Goal: Complete application form

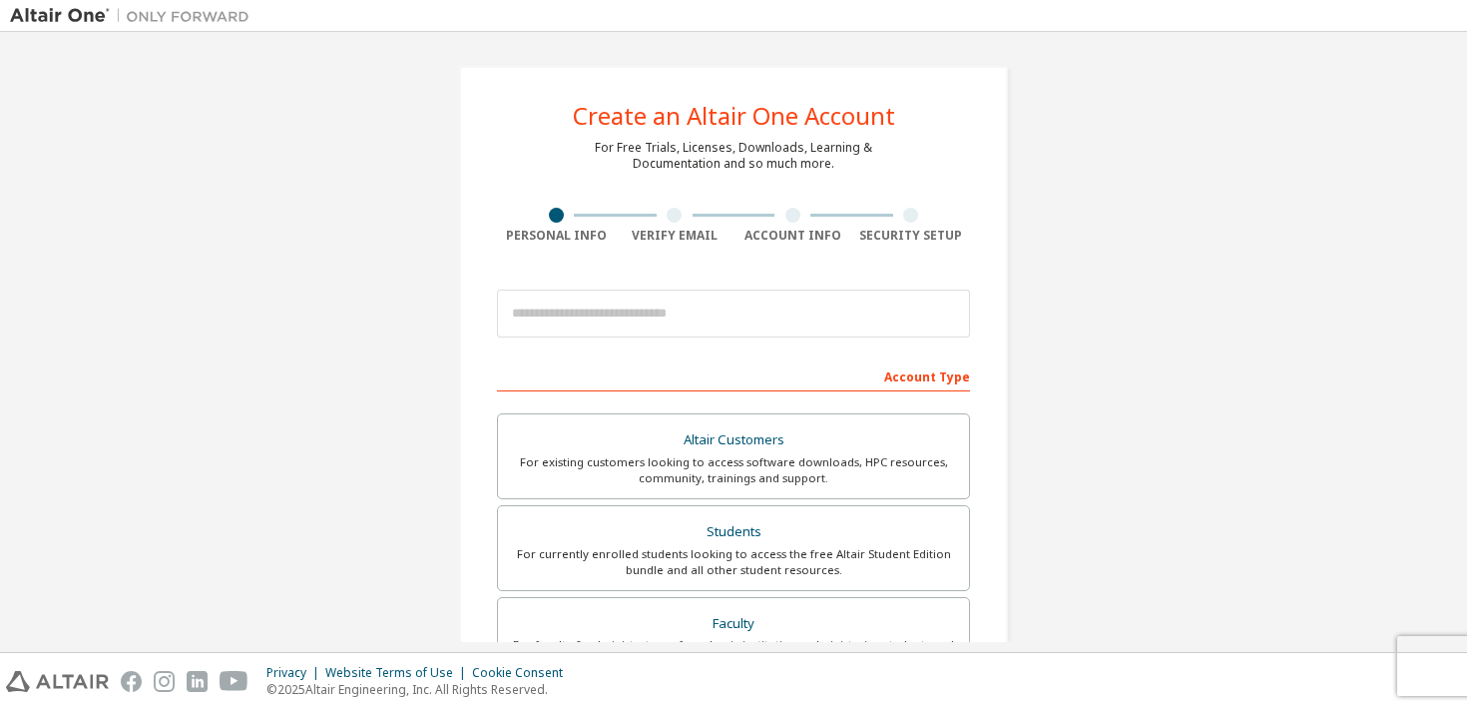
scroll to position [166, 0]
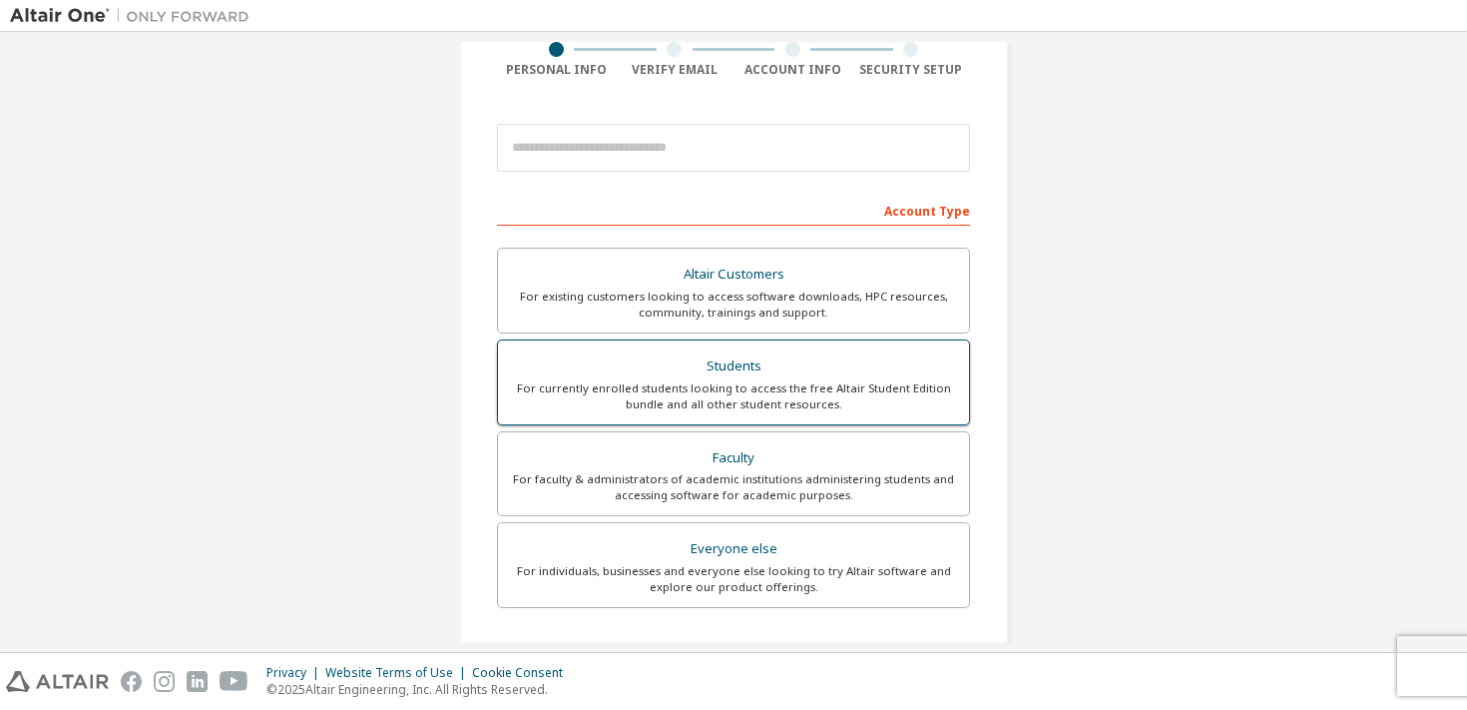
click at [753, 387] on div "For currently enrolled students looking to access the free Altair Student Editi…" at bounding box center [733, 396] width 447 height 32
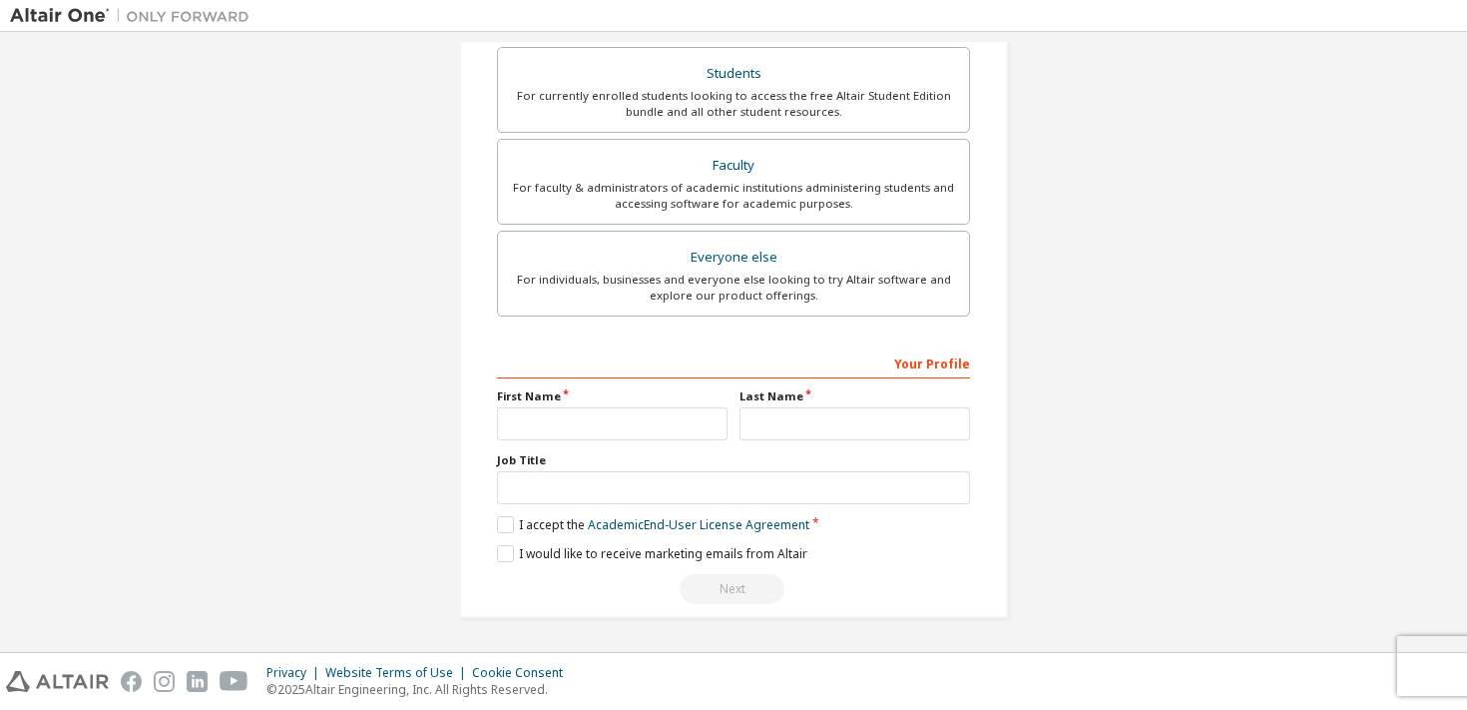
scroll to position [418, 0]
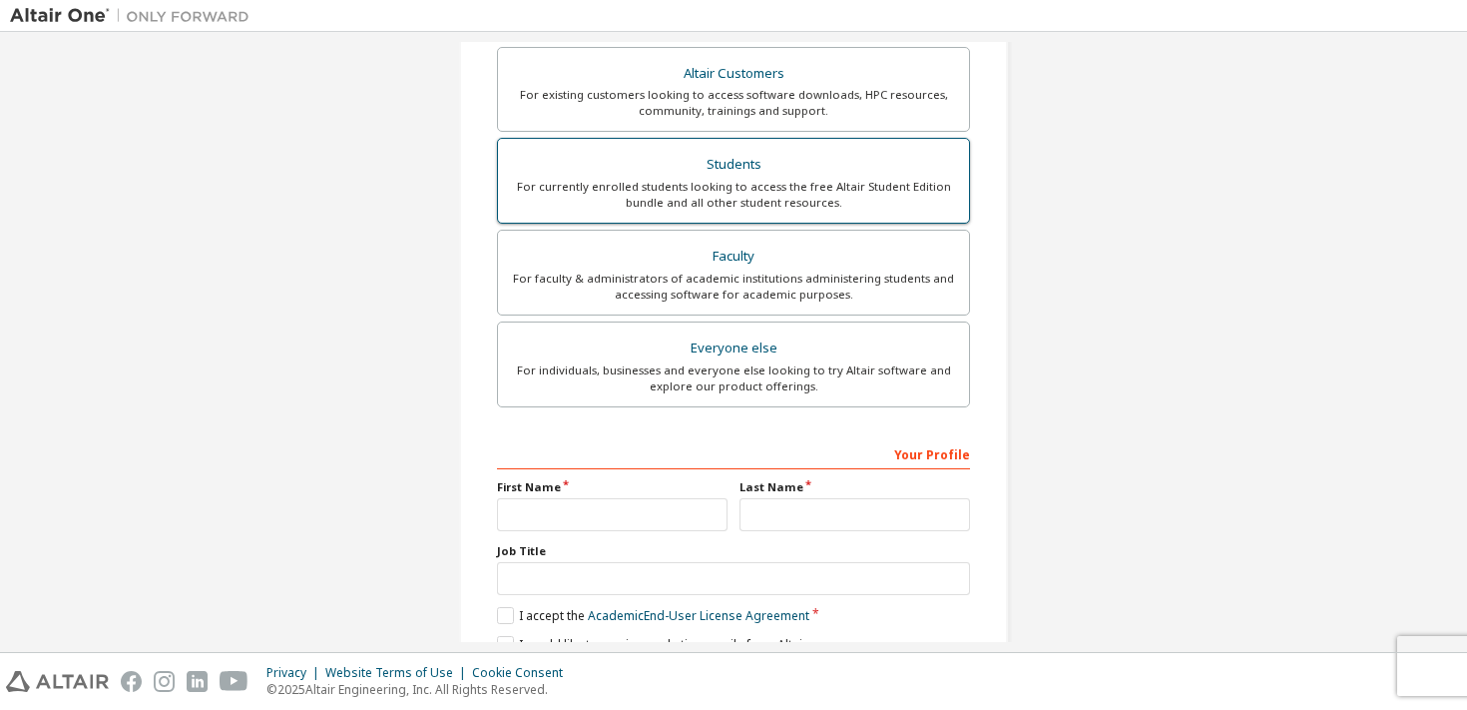
click at [722, 197] on div "For currently enrolled students looking to access the free Altair Student Editi…" at bounding box center [733, 195] width 447 height 32
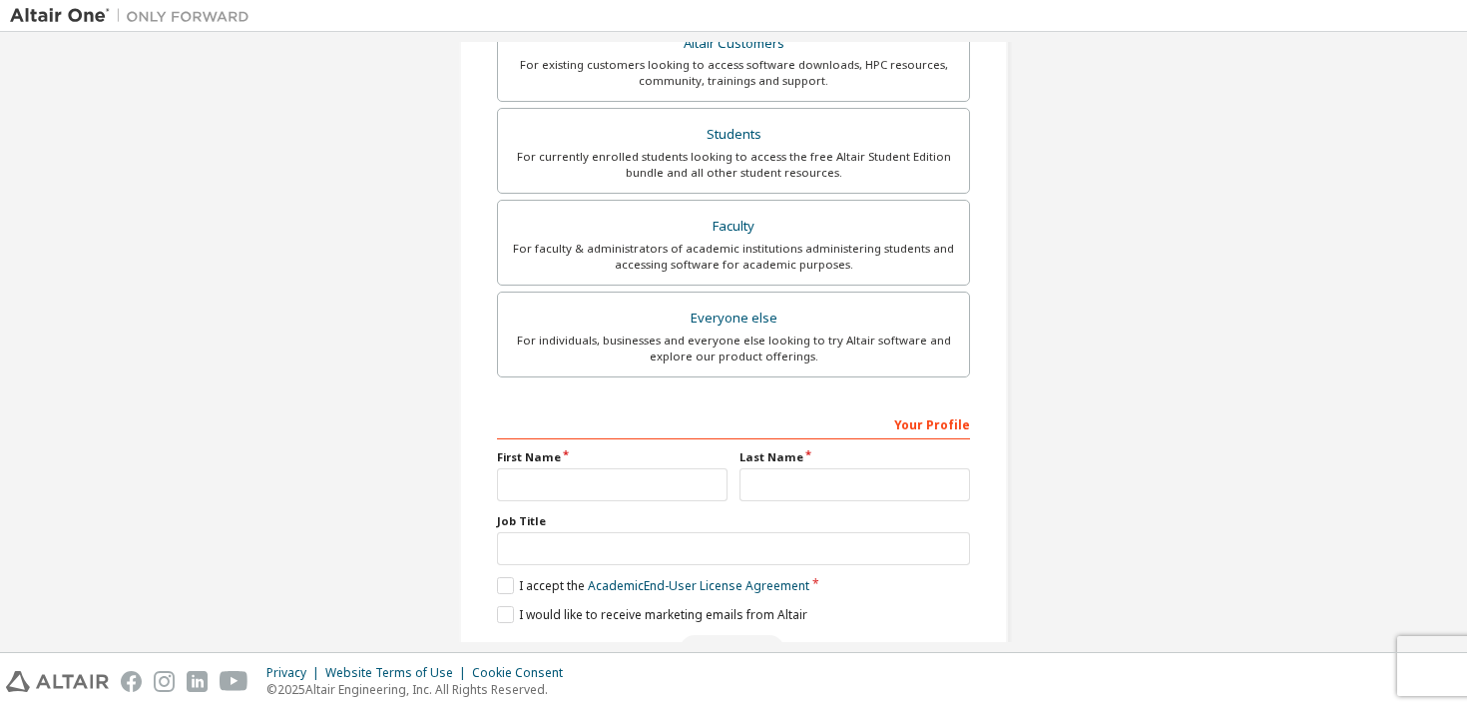
scroll to position [476, 0]
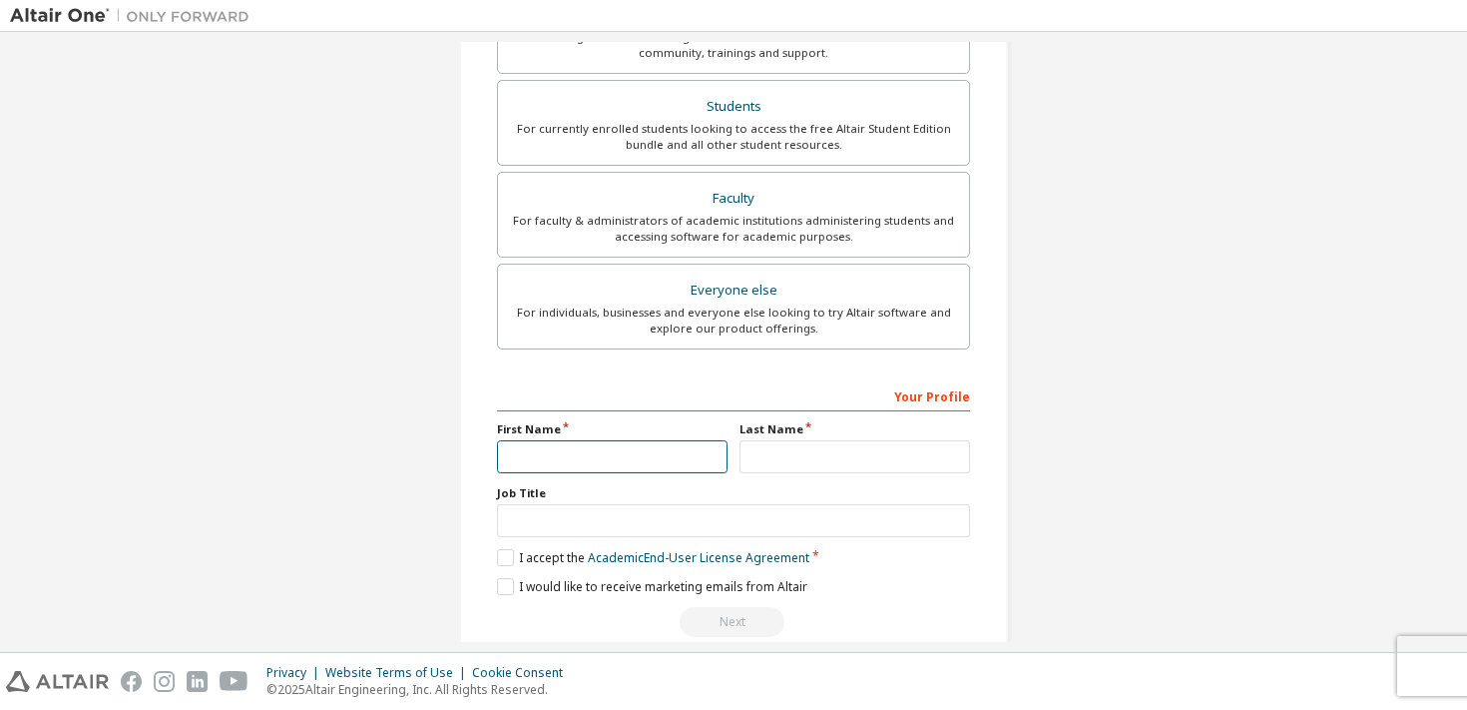
click at [588, 450] on input "text" at bounding box center [612, 456] width 231 height 33
type input "**********"
click at [774, 477] on div "**********" at bounding box center [733, 508] width 473 height 258
click at [776, 458] on input "text" at bounding box center [855, 456] width 231 height 33
type input "*"
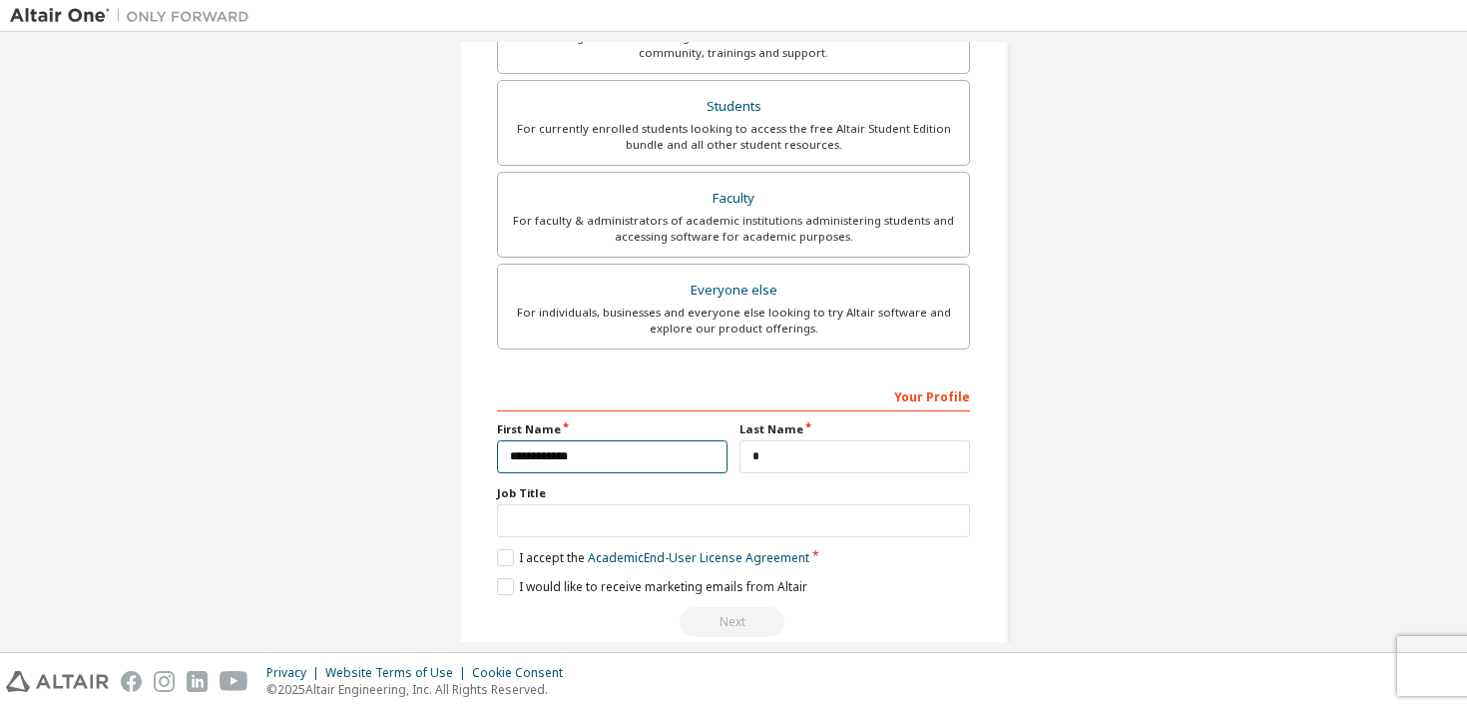
click at [569, 463] on input "**********" at bounding box center [612, 456] width 231 height 33
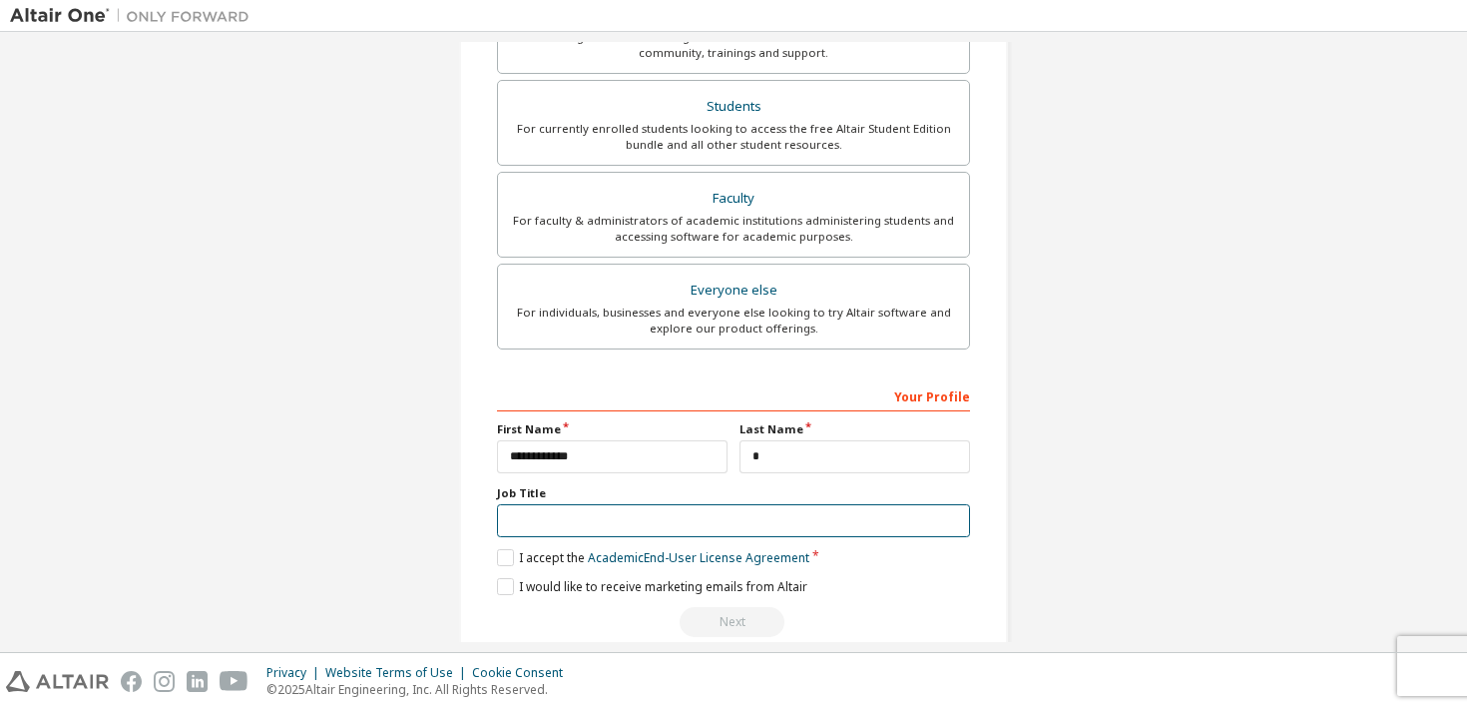
click at [566, 522] on input "text" at bounding box center [733, 520] width 473 height 33
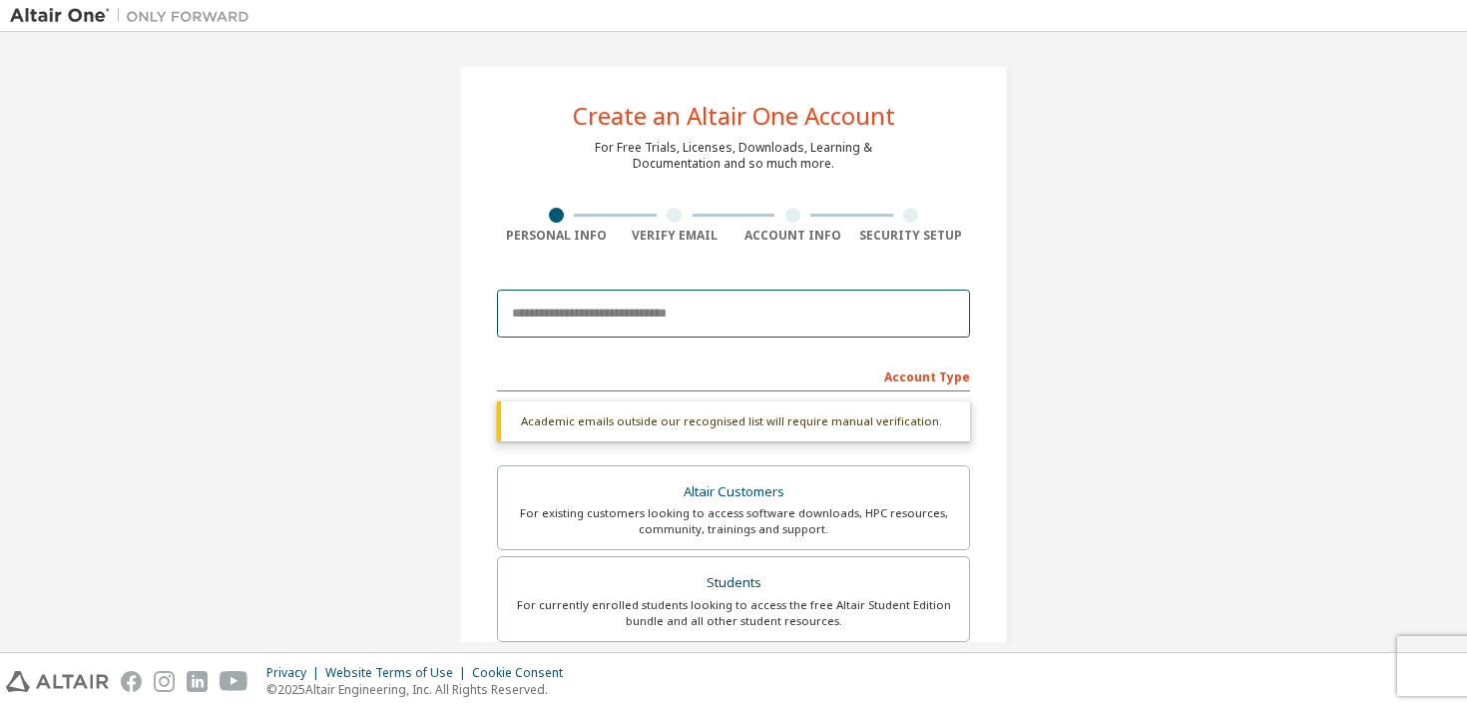
click at [630, 323] on input "email" at bounding box center [733, 313] width 473 height 48
type input "**********"
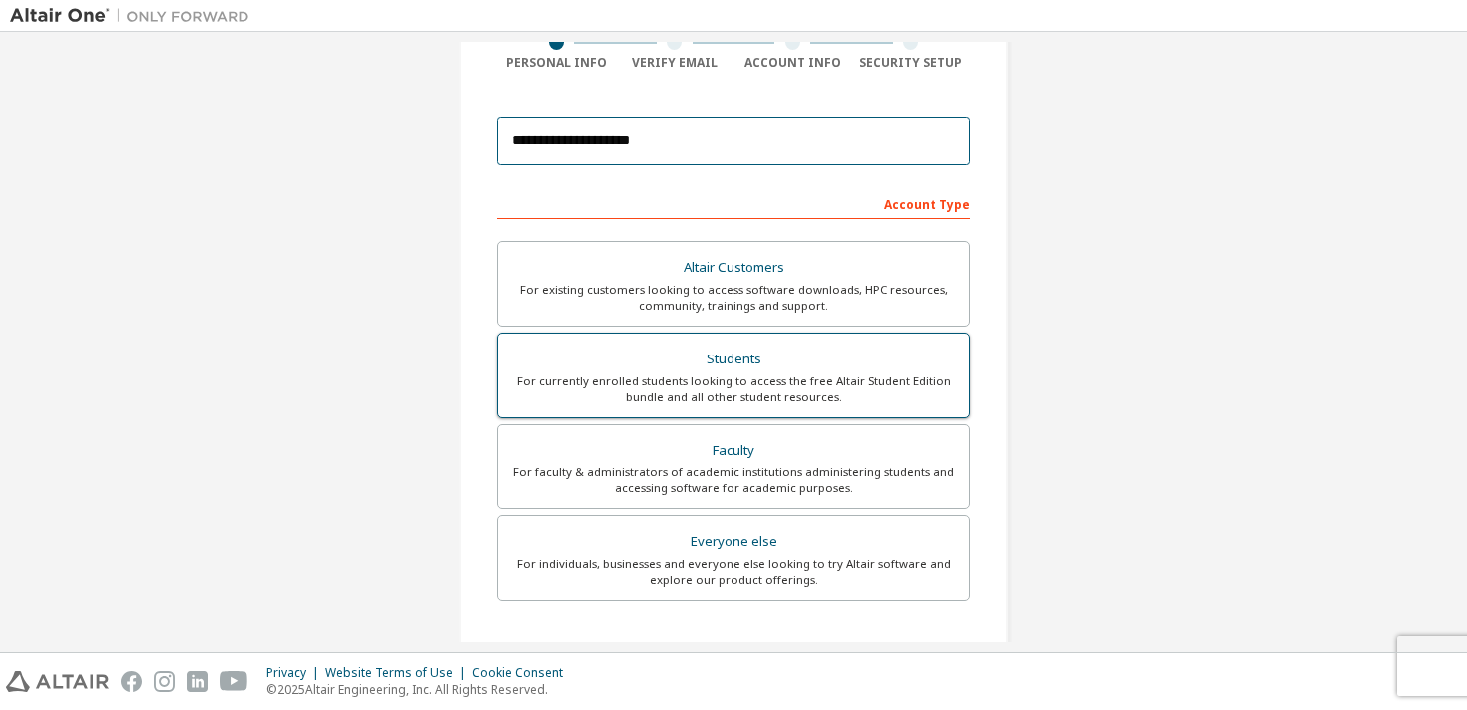
scroll to position [175, 0]
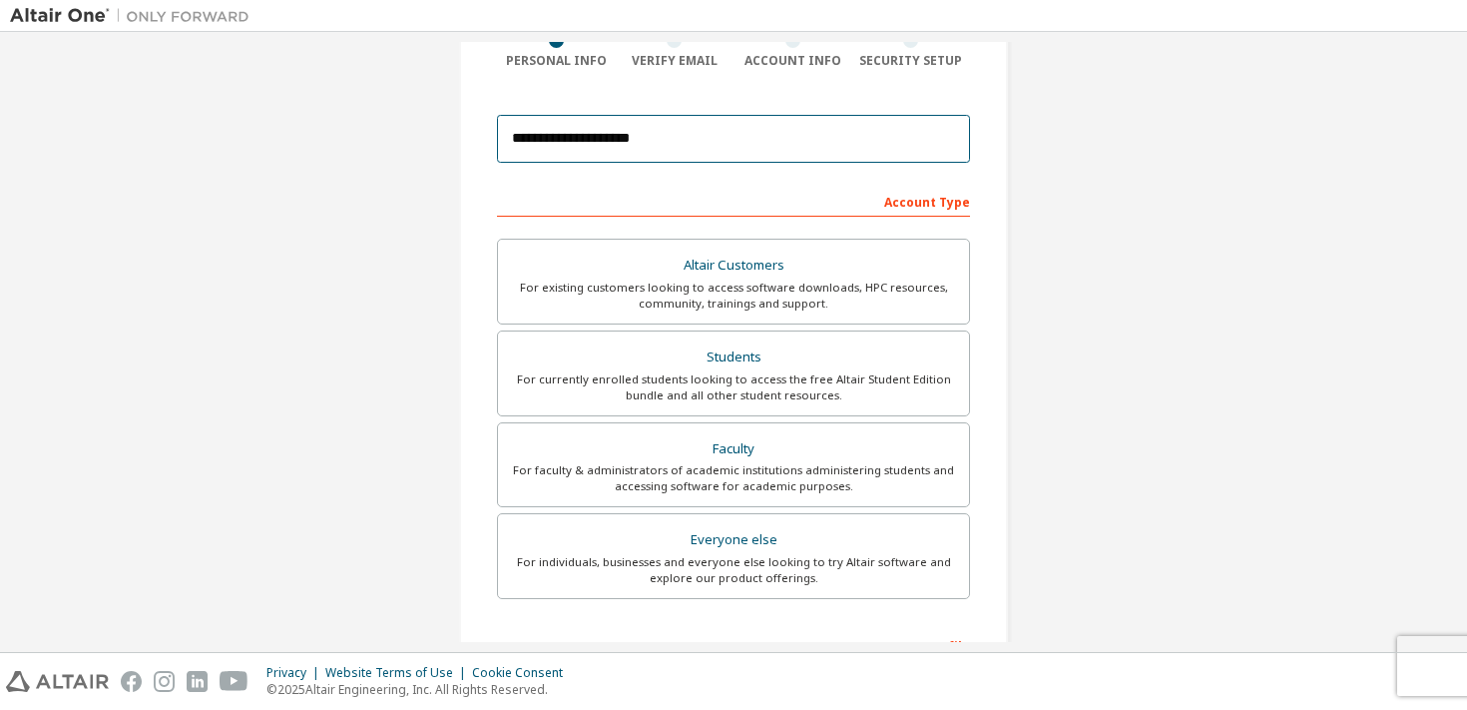
click at [731, 123] on input "**********" at bounding box center [733, 139] width 473 height 48
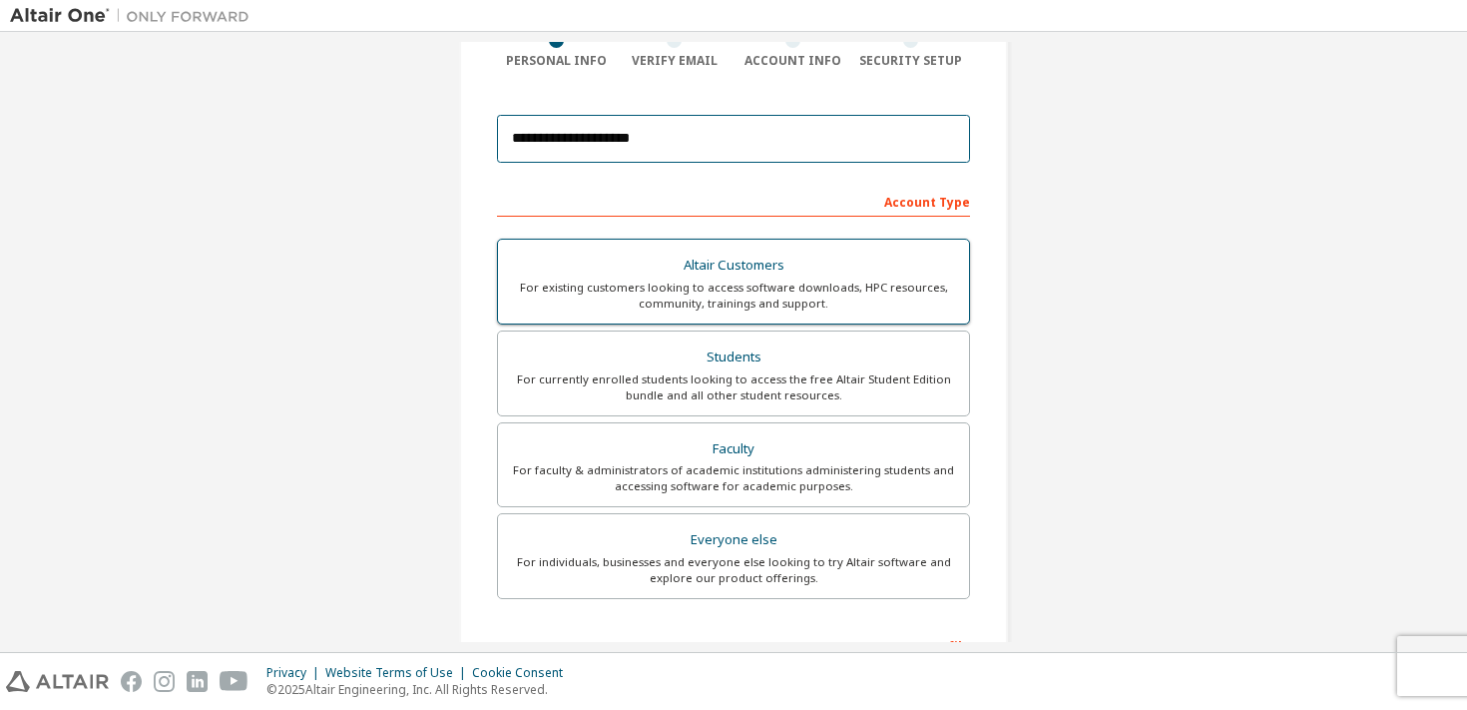
scroll to position [457, 0]
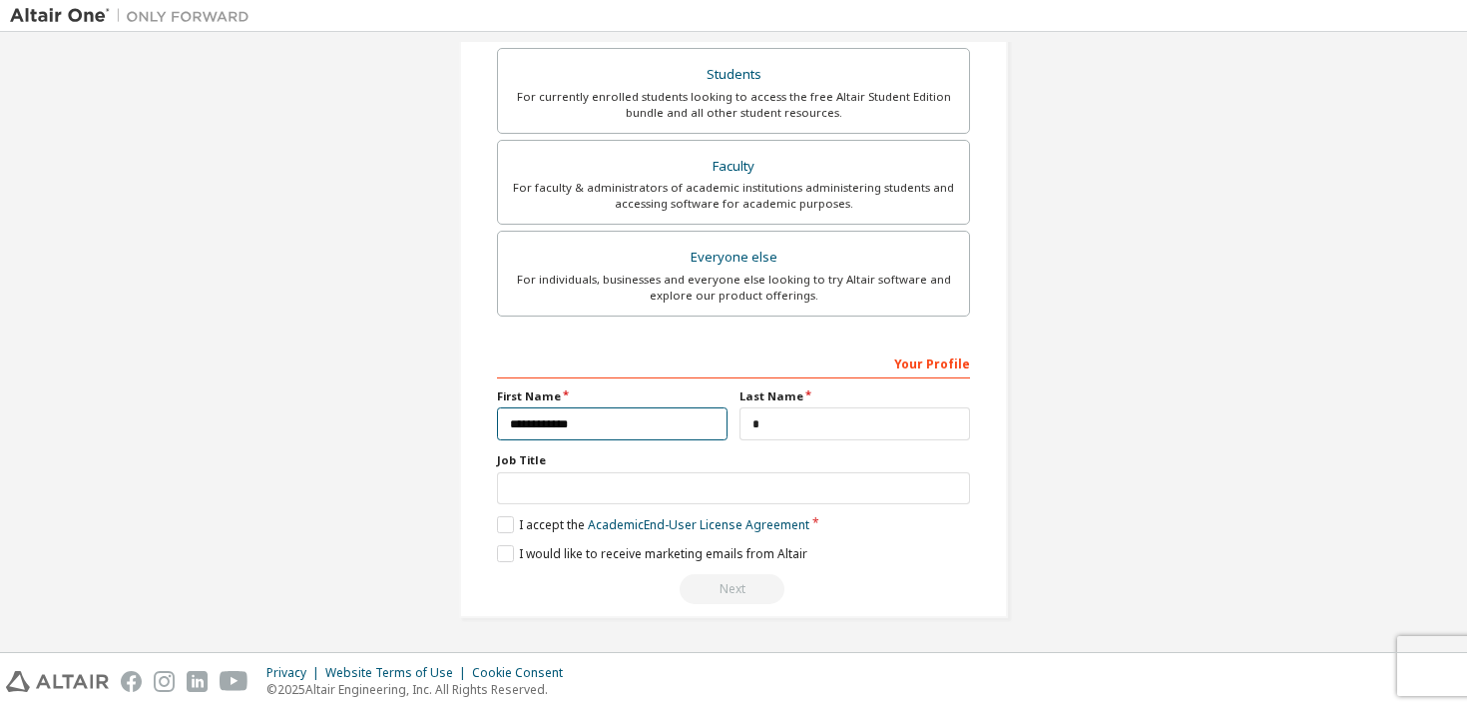
click at [606, 423] on input "**********" at bounding box center [612, 423] width 231 height 33
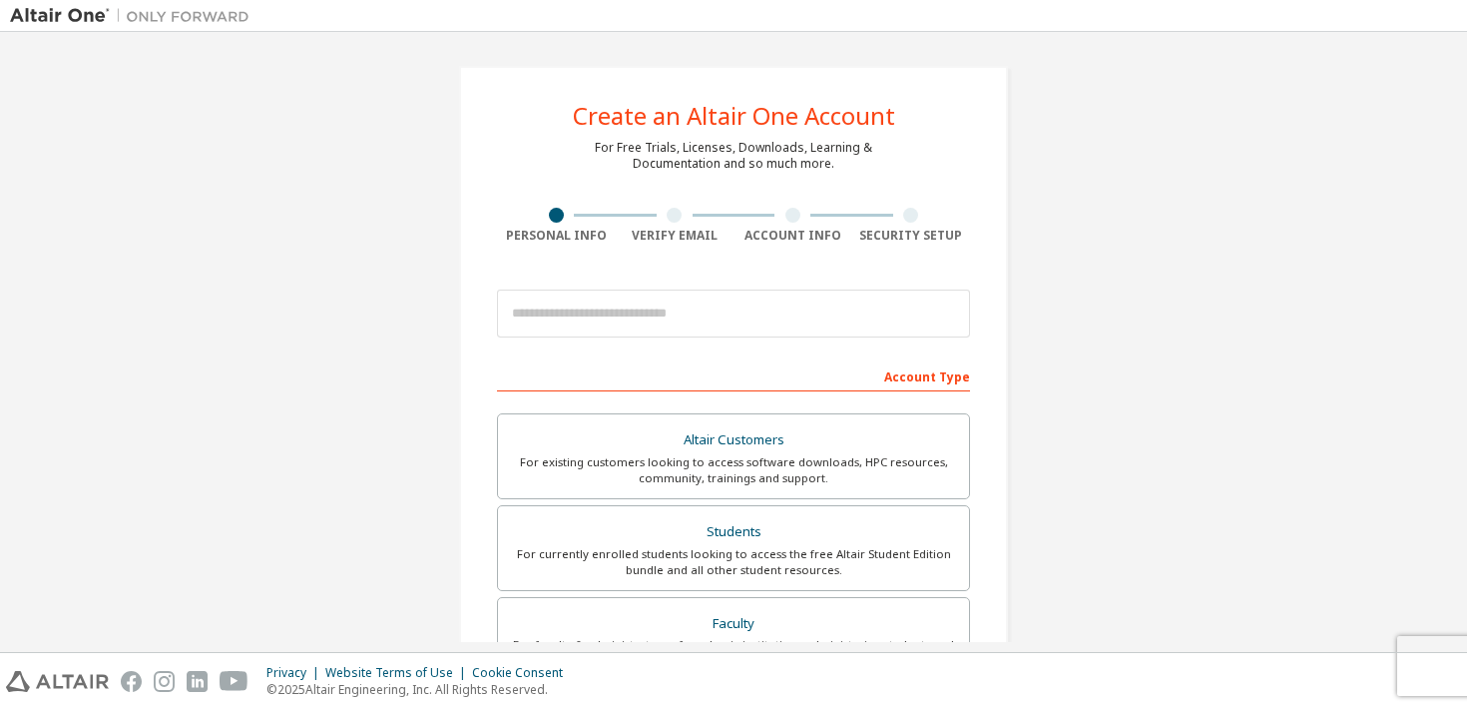
scroll to position [120, 0]
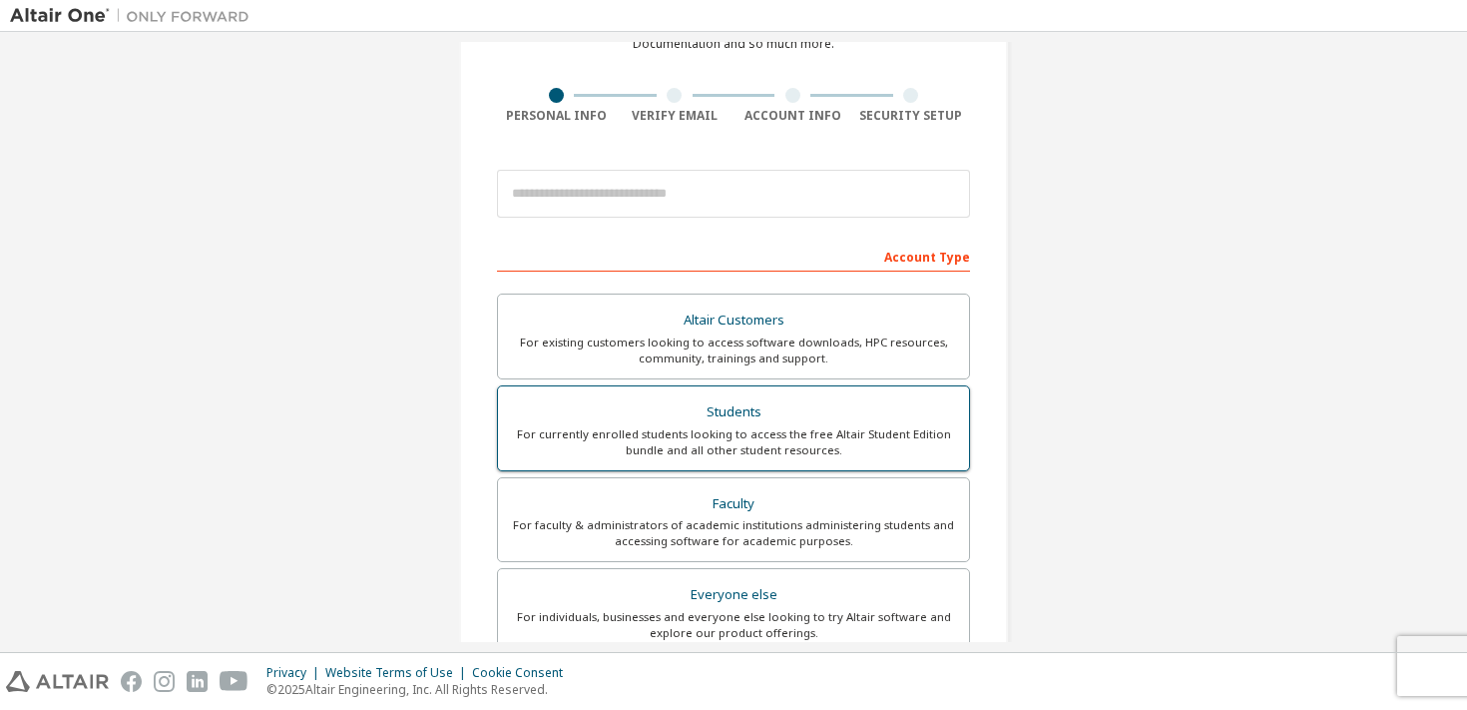
click at [618, 417] on div "Students" at bounding box center [733, 412] width 447 height 28
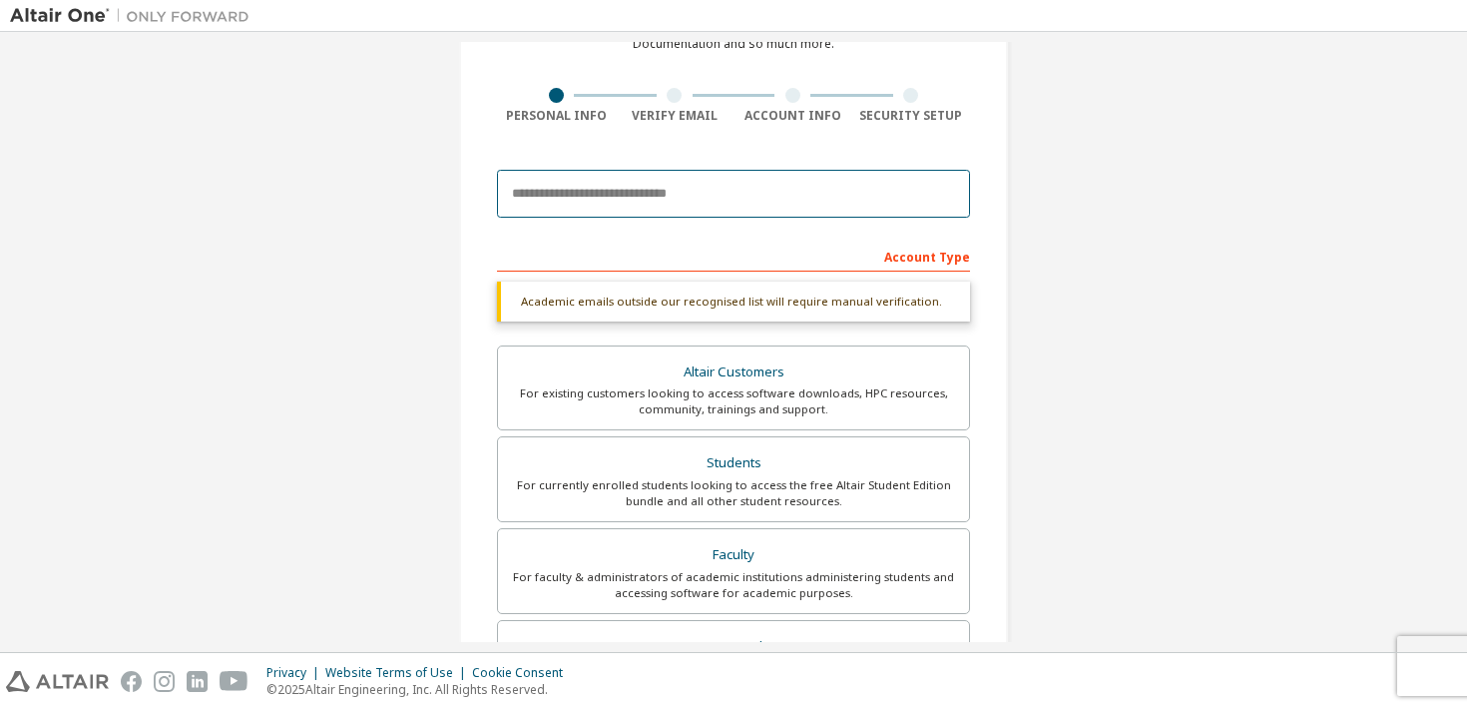
click at [668, 184] on input "email" at bounding box center [733, 194] width 473 height 48
type input "**********"
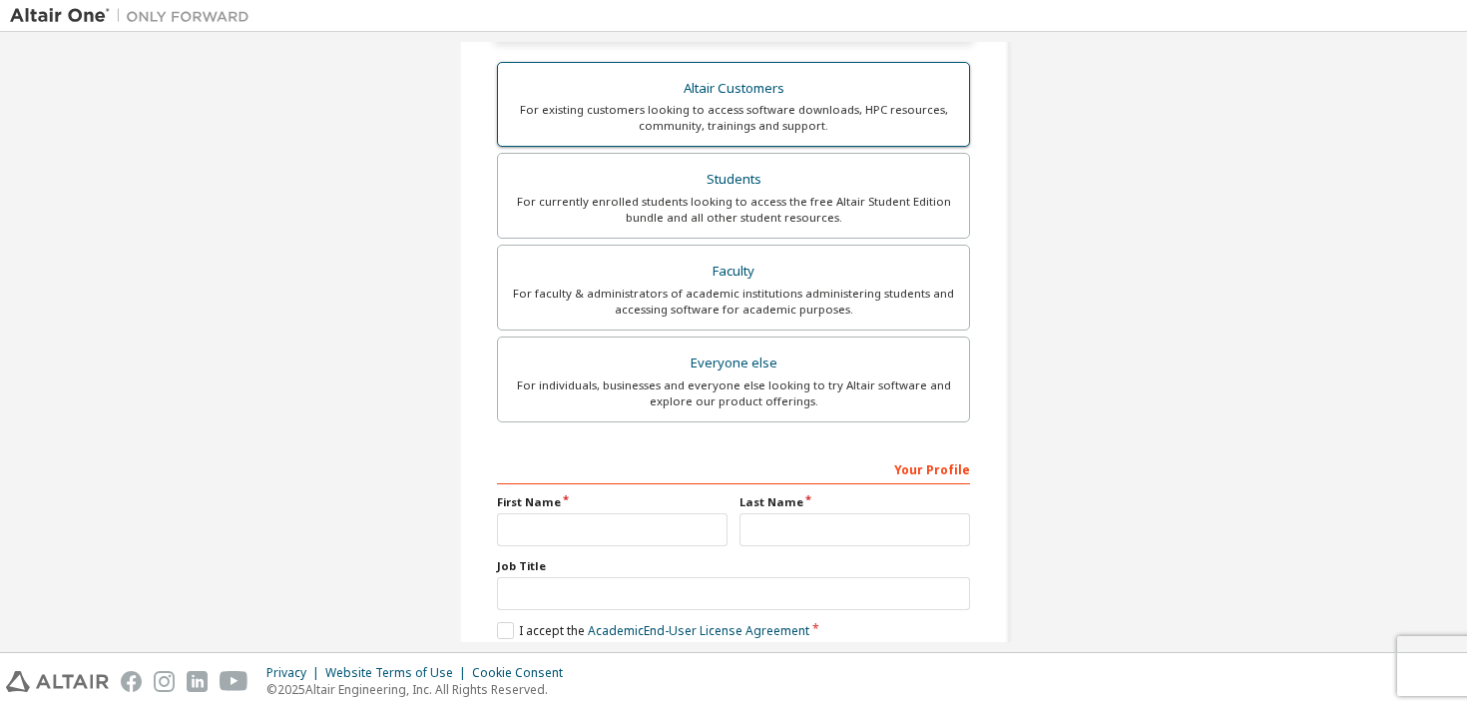
scroll to position [509, 0]
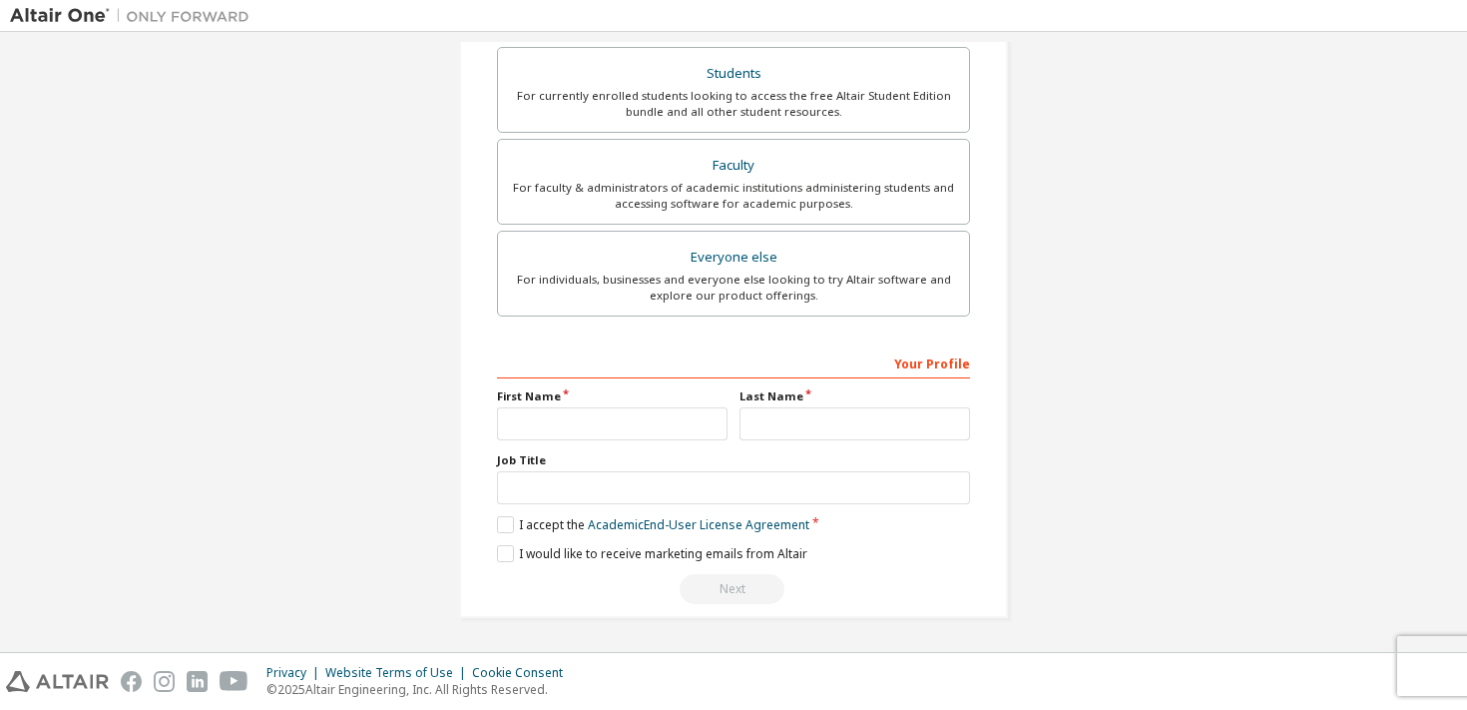
click at [652, 394] on label "First Name" at bounding box center [612, 396] width 231 height 16
click at [647, 404] on div "First Name" at bounding box center [612, 414] width 243 height 52
click at [647, 415] on input "text" at bounding box center [612, 423] width 231 height 33
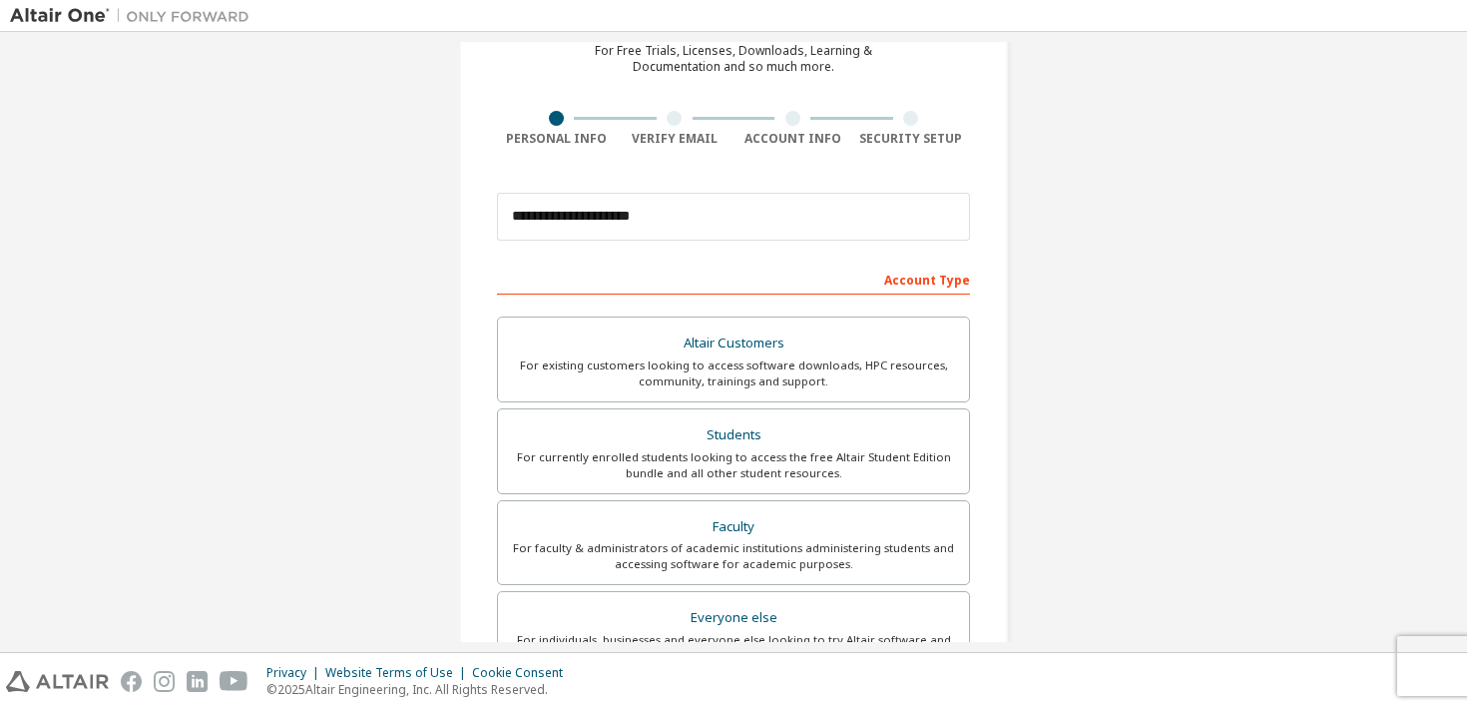
scroll to position [101, 0]
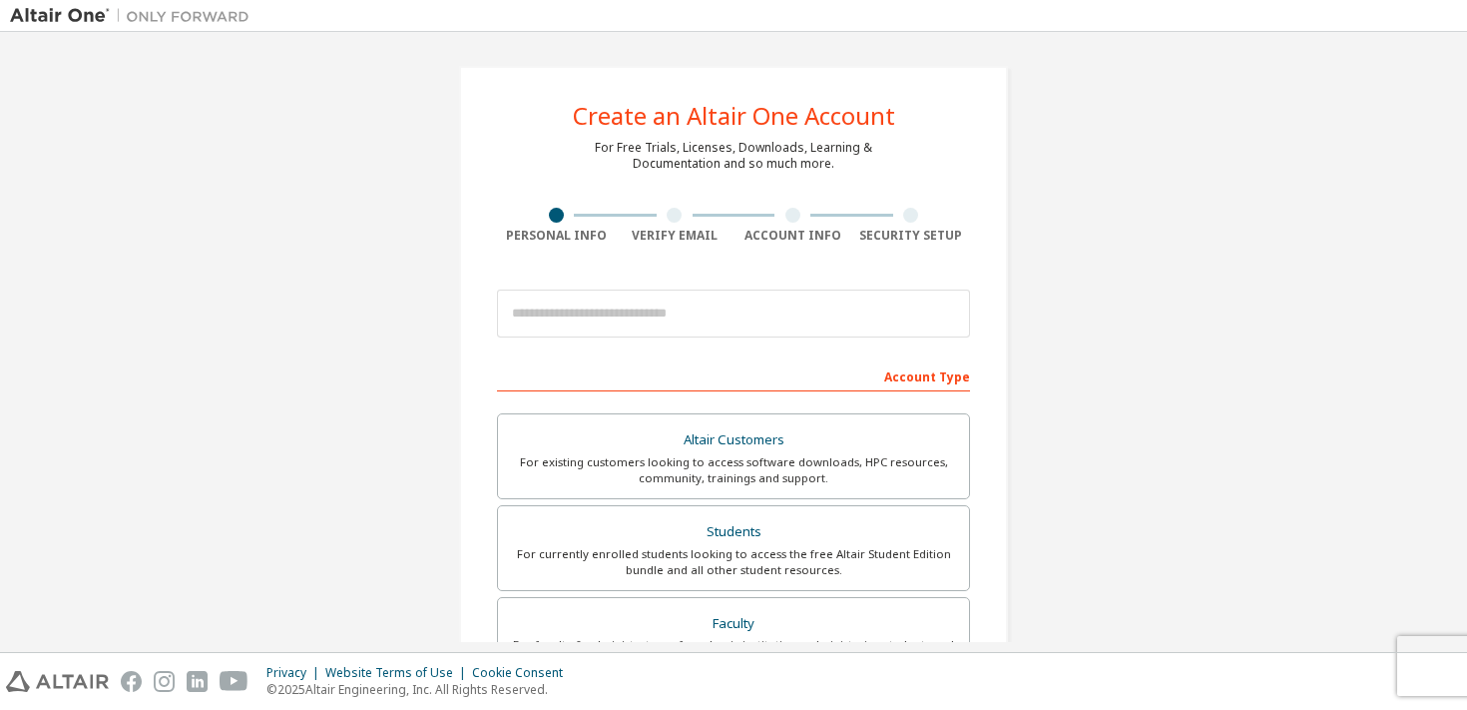
scroll to position [40796, 0]
click at [551, 306] on input "email" at bounding box center [733, 313] width 473 height 48
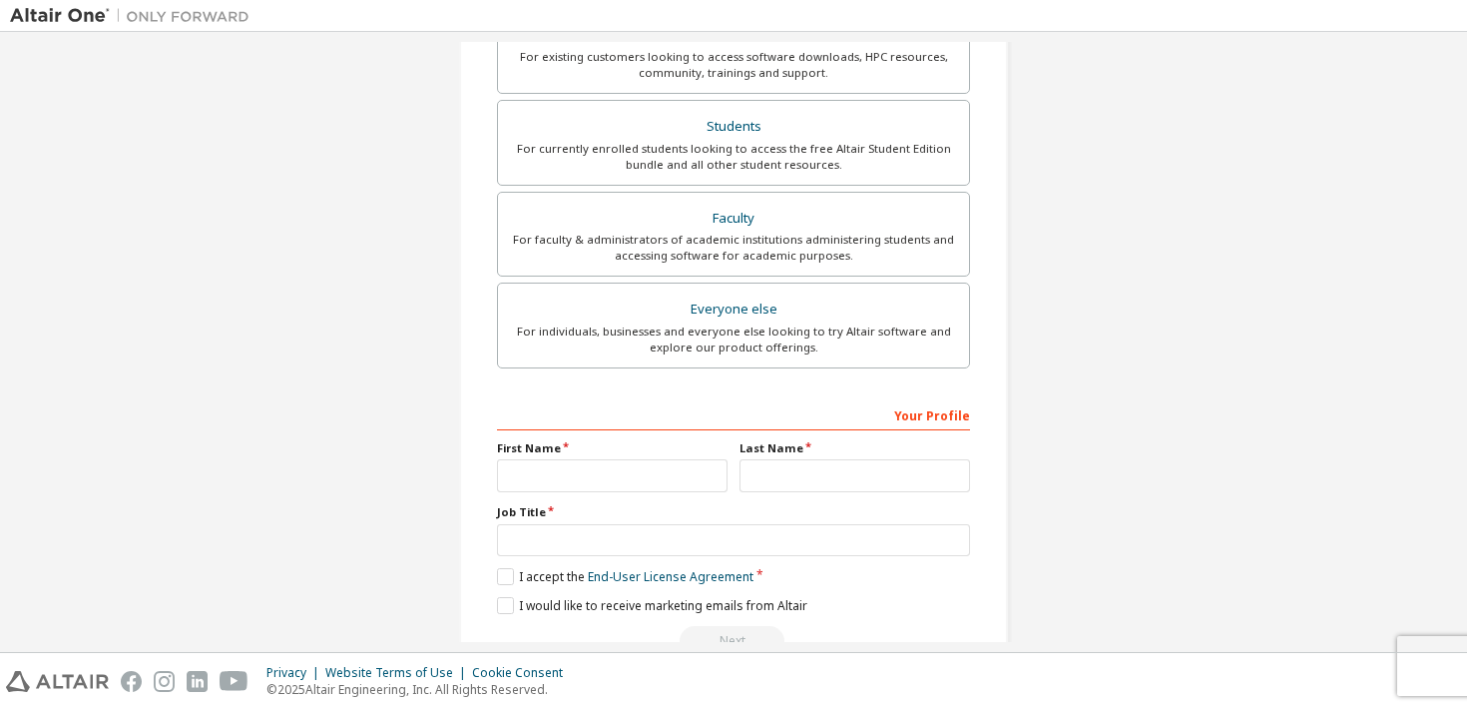
scroll to position [457, 0]
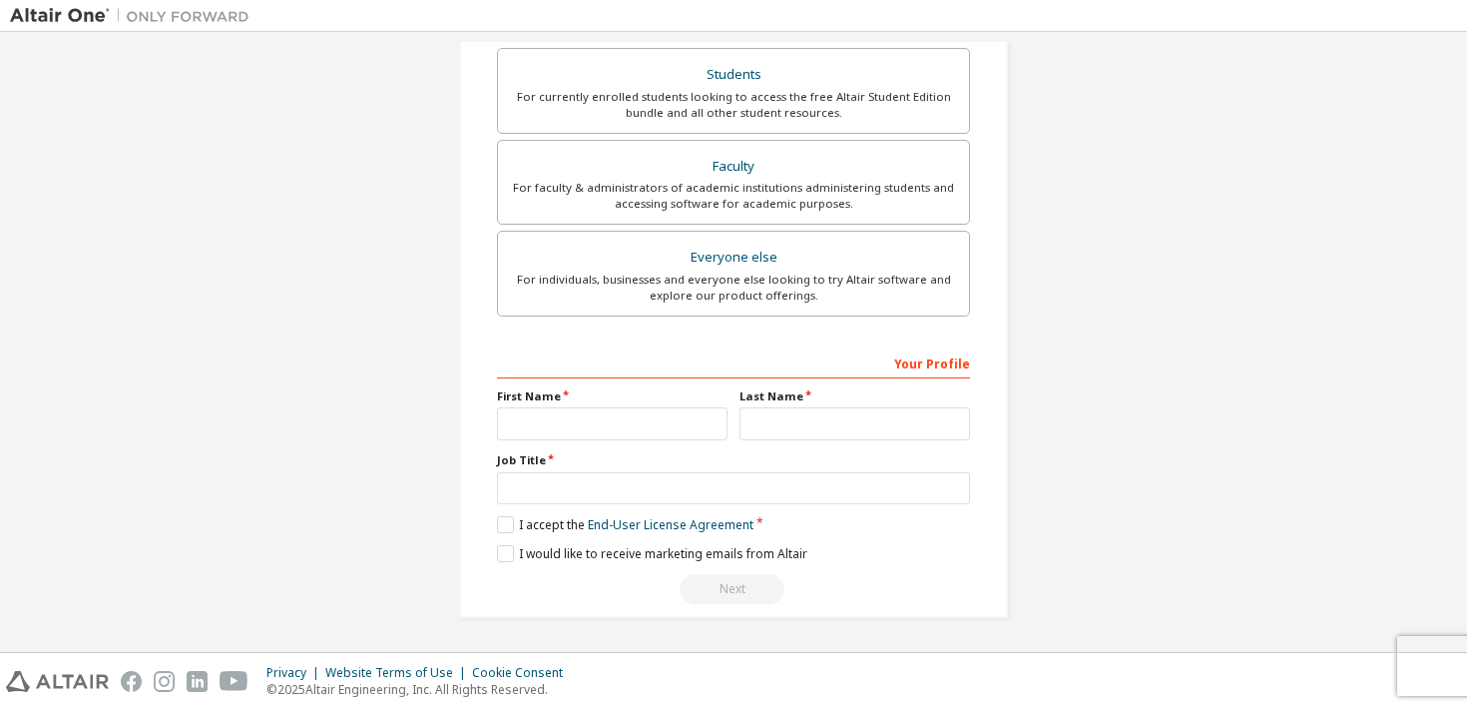
type input "**********"
click at [528, 432] on input "text" at bounding box center [612, 423] width 231 height 33
type input "**********"
type input "*"
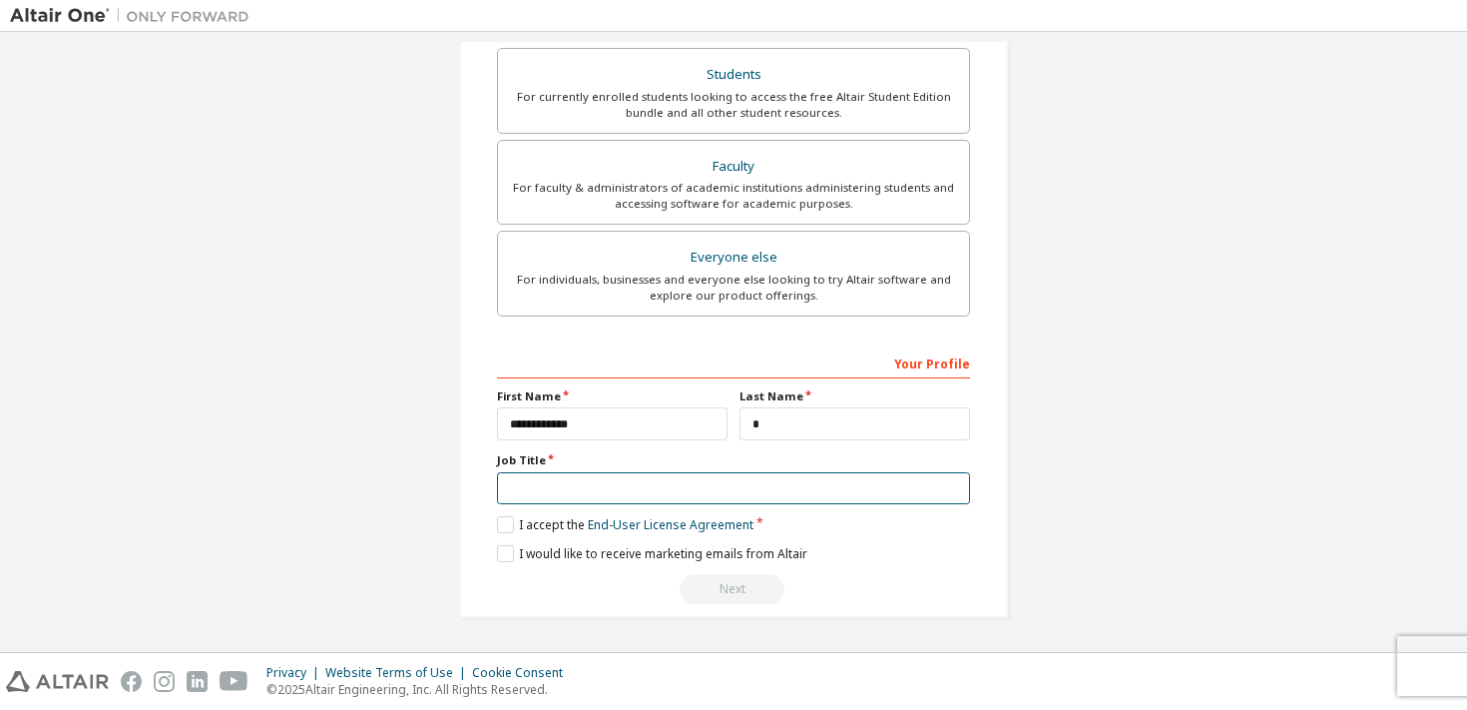
click at [564, 484] on input "text" at bounding box center [733, 488] width 473 height 33
type input "*******"
click at [501, 525] on label "I accept the End-User License Agreement" at bounding box center [625, 524] width 256 height 17
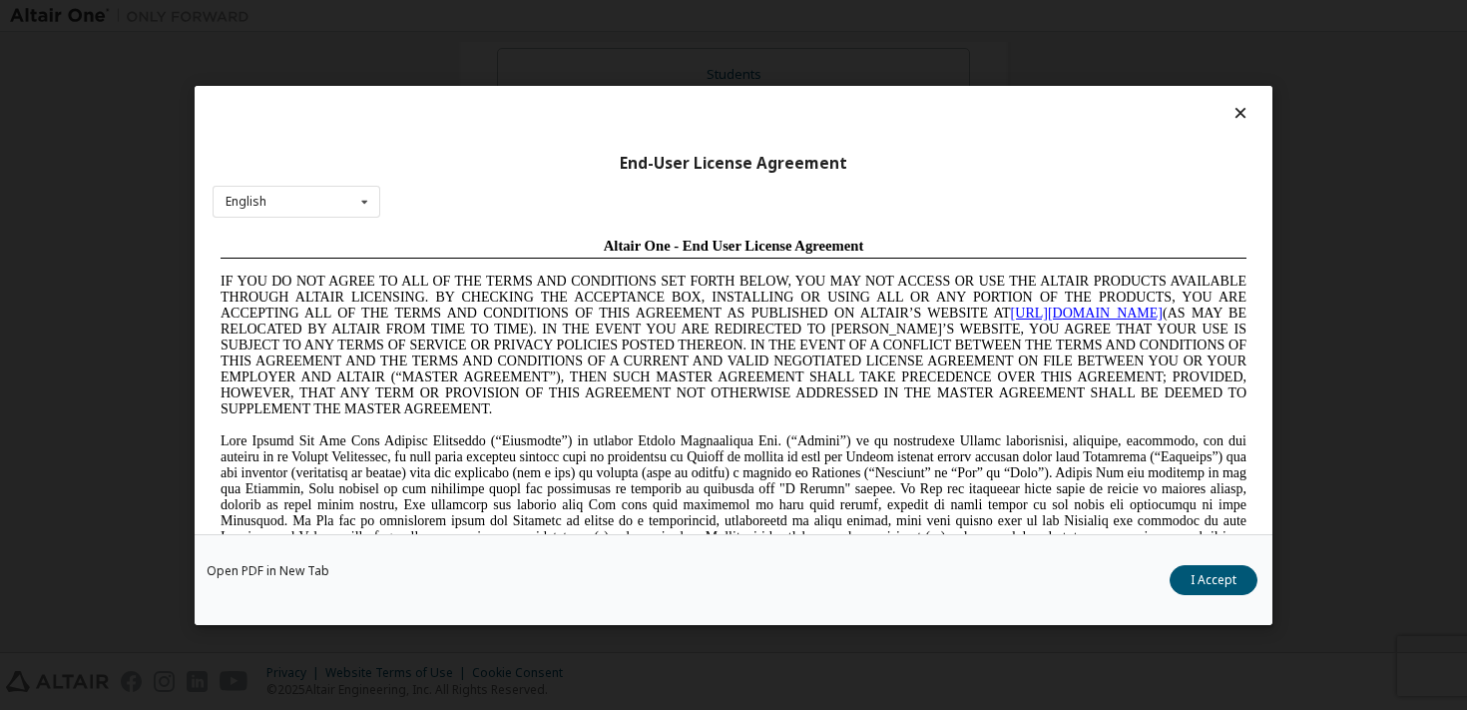
scroll to position [0, 0]
click at [1234, 573] on button "I Accept" at bounding box center [1214, 579] width 88 height 30
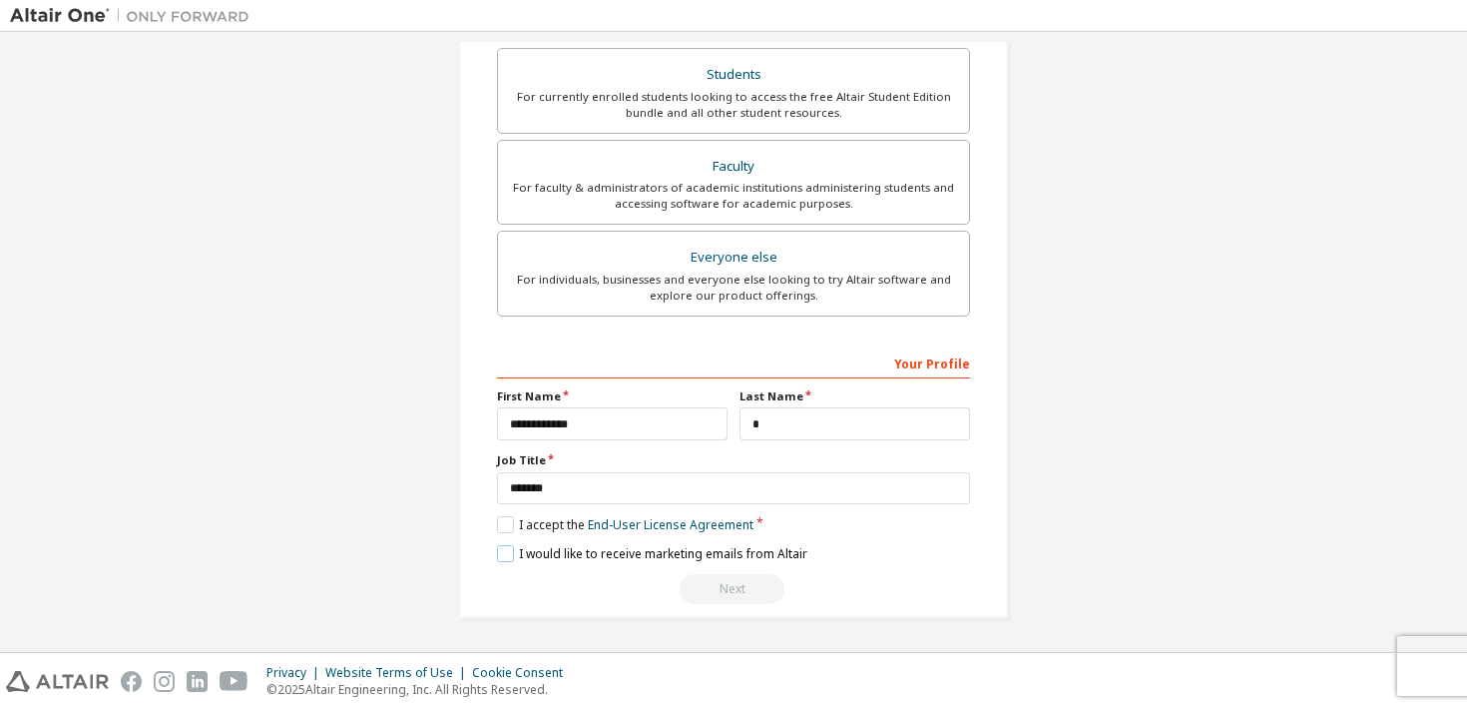
click at [502, 551] on label "I would like to receive marketing emails from Altair" at bounding box center [652, 553] width 310 height 17
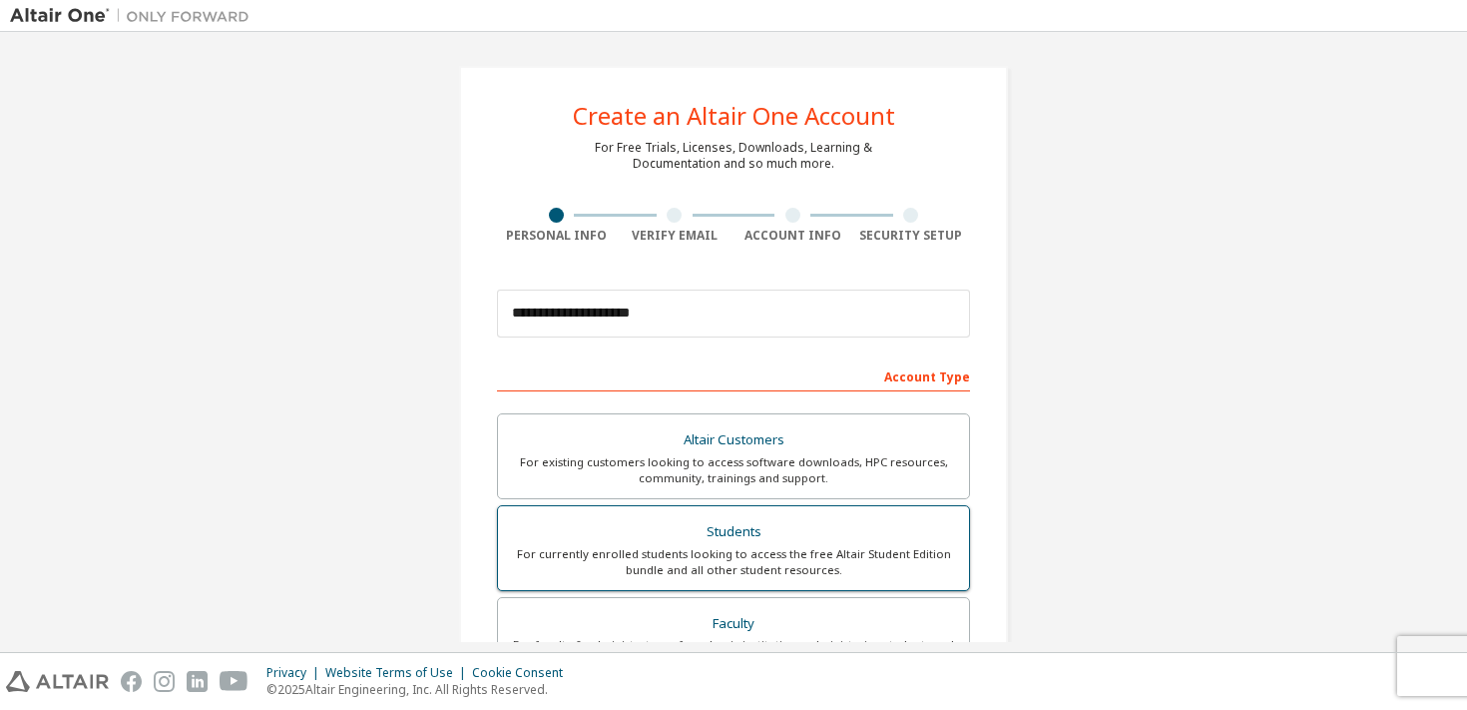
click at [795, 524] on div "Students" at bounding box center [733, 532] width 447 height 28
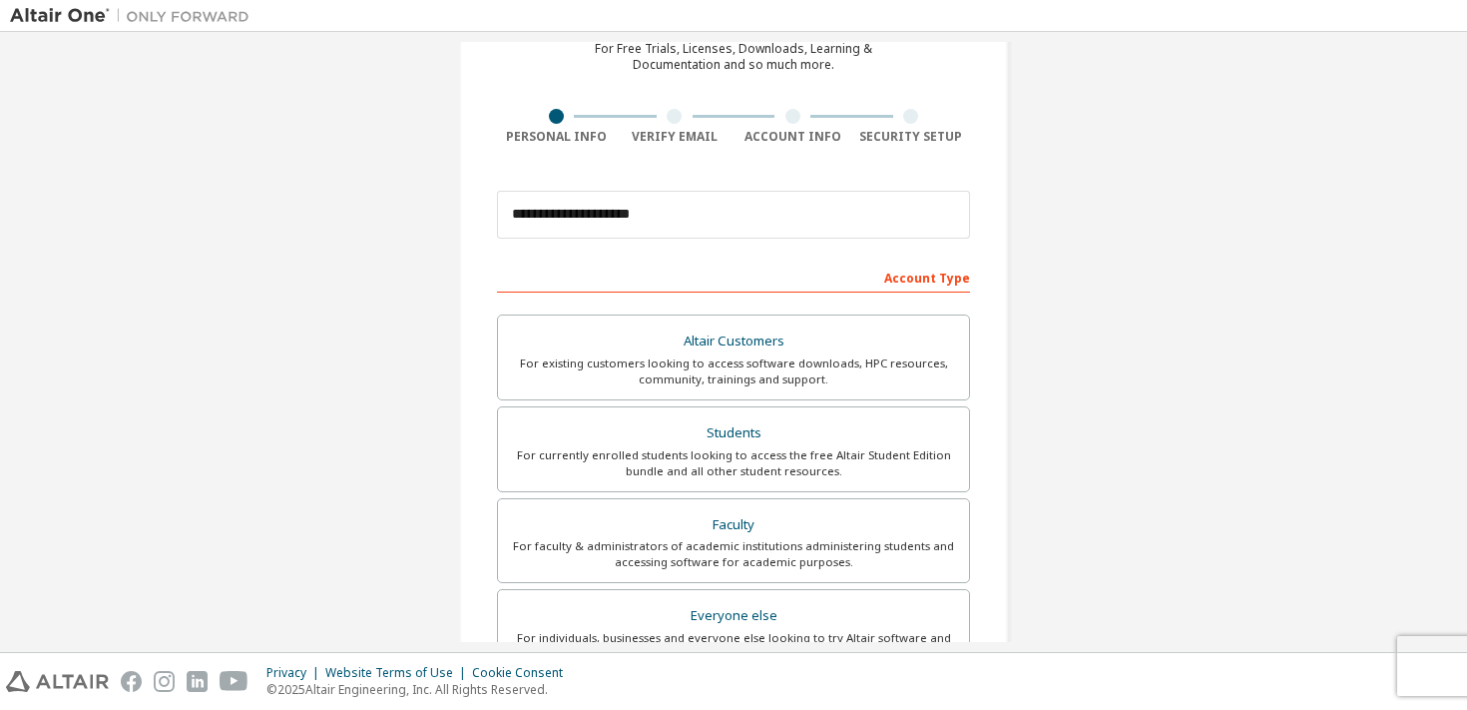
scroll to position [457, 0]
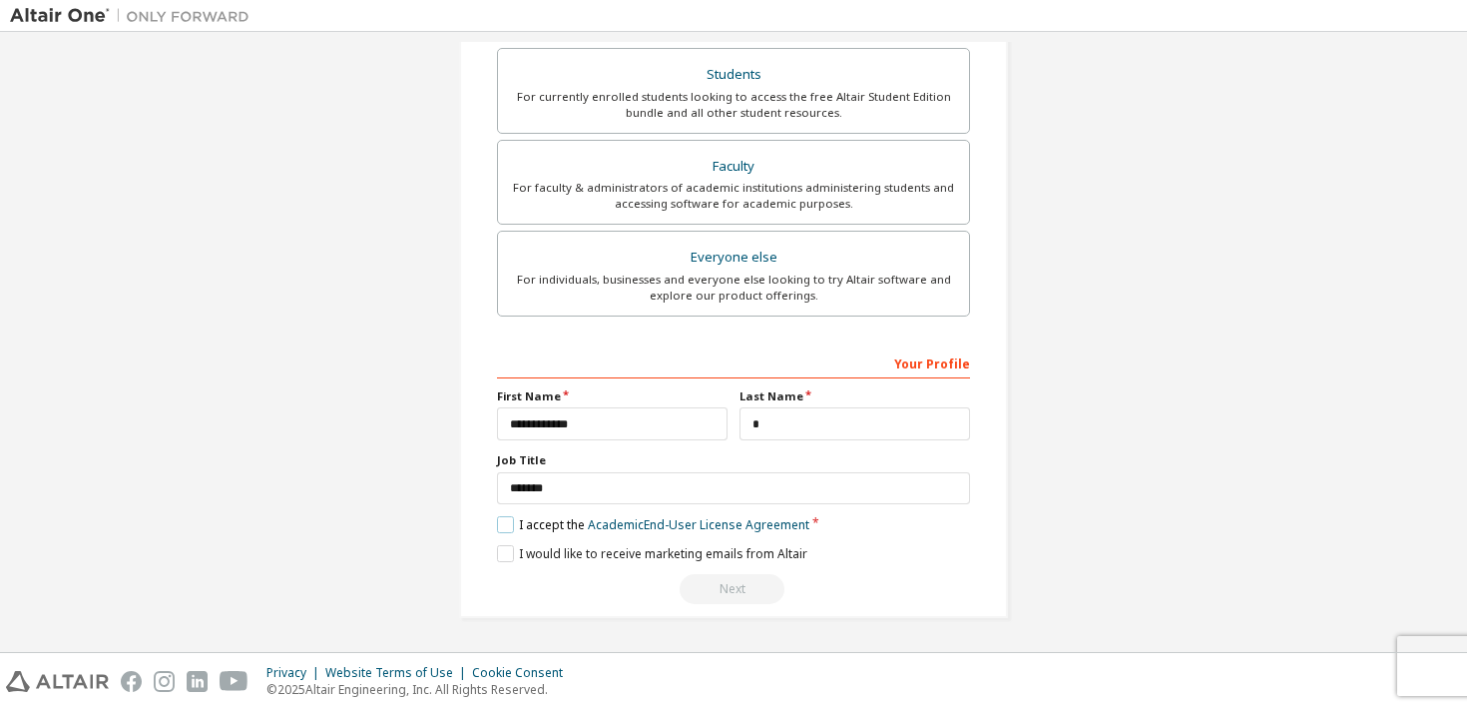
click at [502, 526] on label "I accept the Academic End-User License Agreement" at bounding box center [653, 524] width 312 height 17
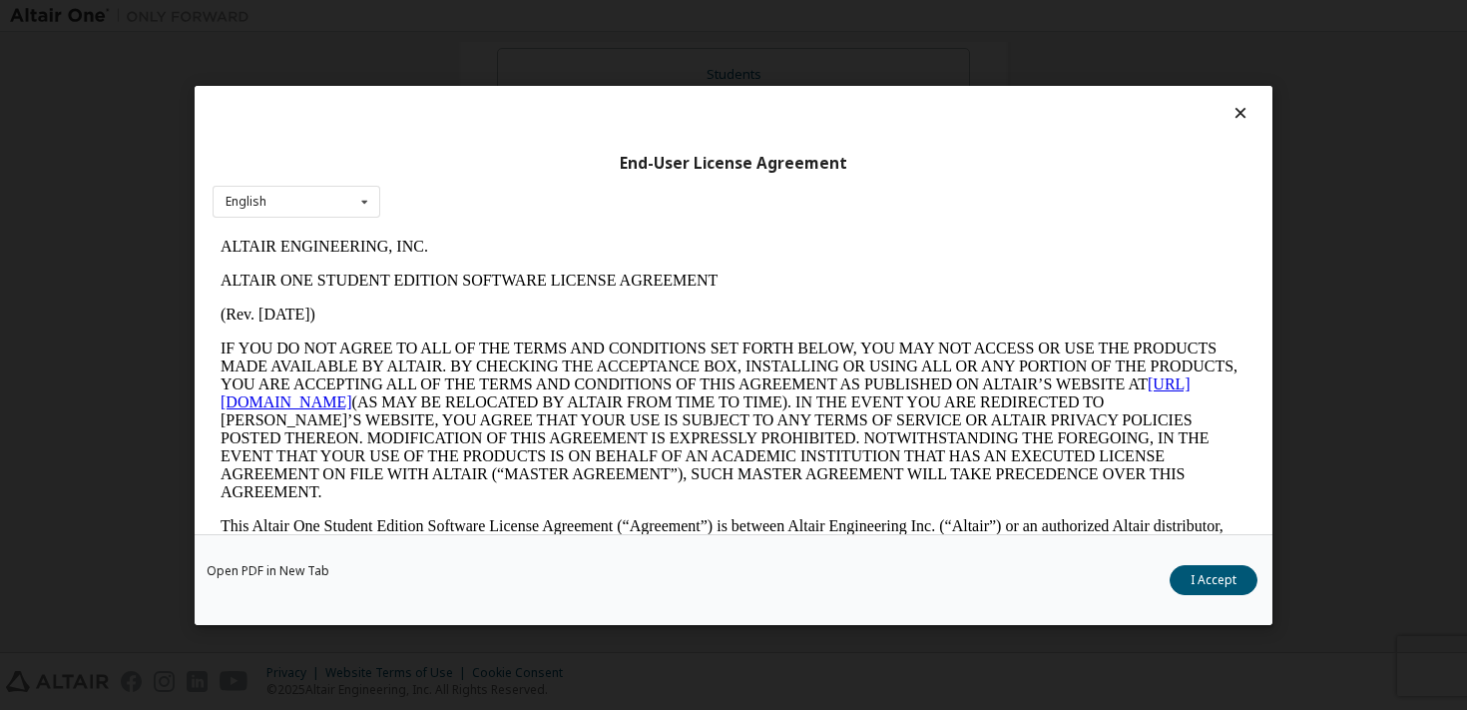
scroll to position [0, 0]
click at [1213, 585] on button "I Accept" at bounding box center [1214, 579] width 88 height 30
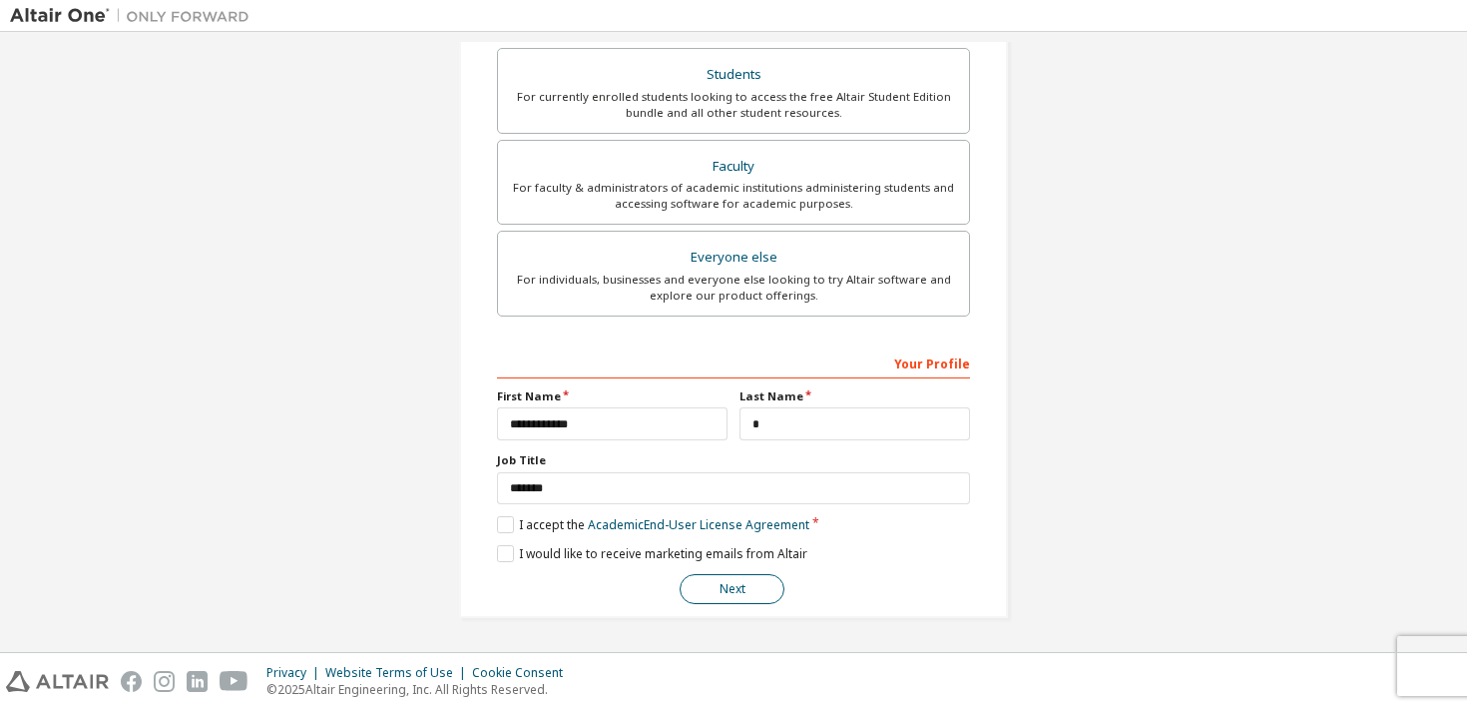
click at [711, 584] on button "Next" at bounding box center [732, 589] width 105 height 30
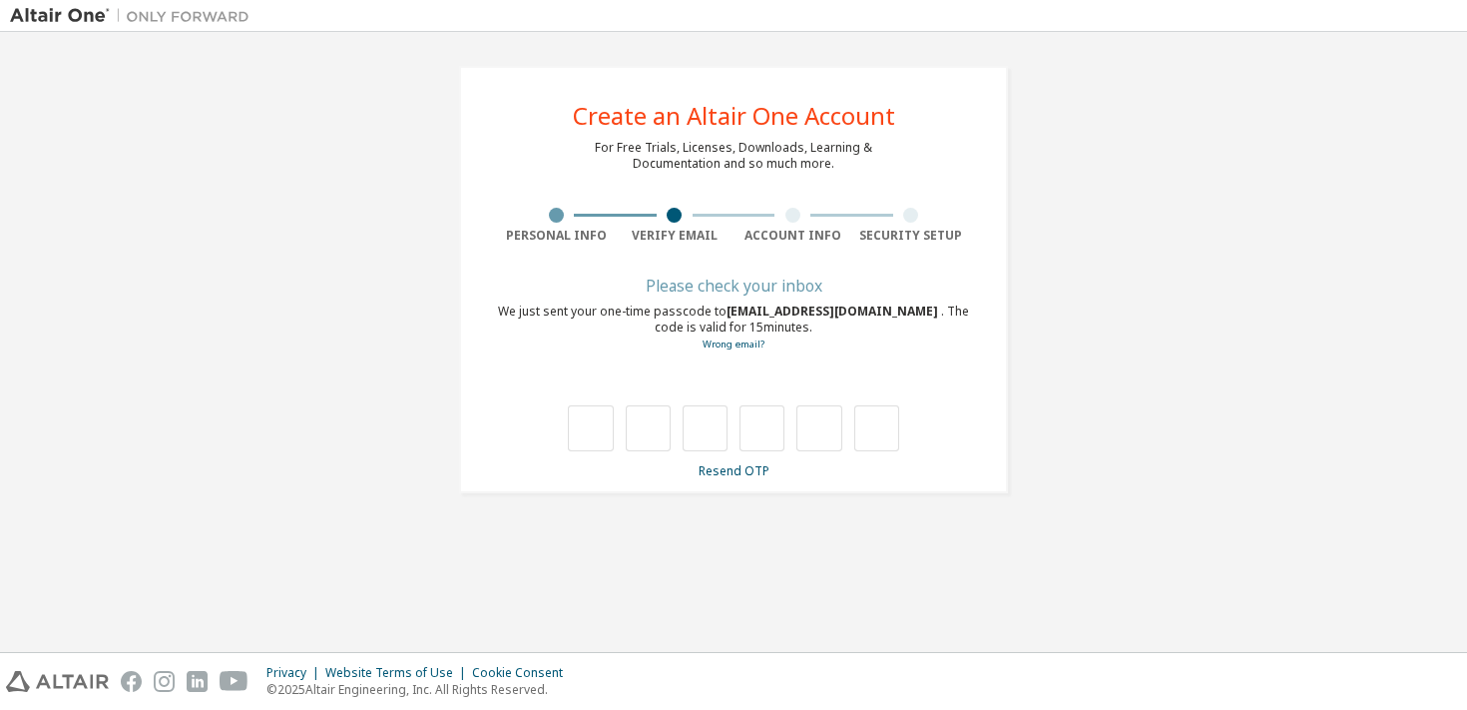
type input "*"
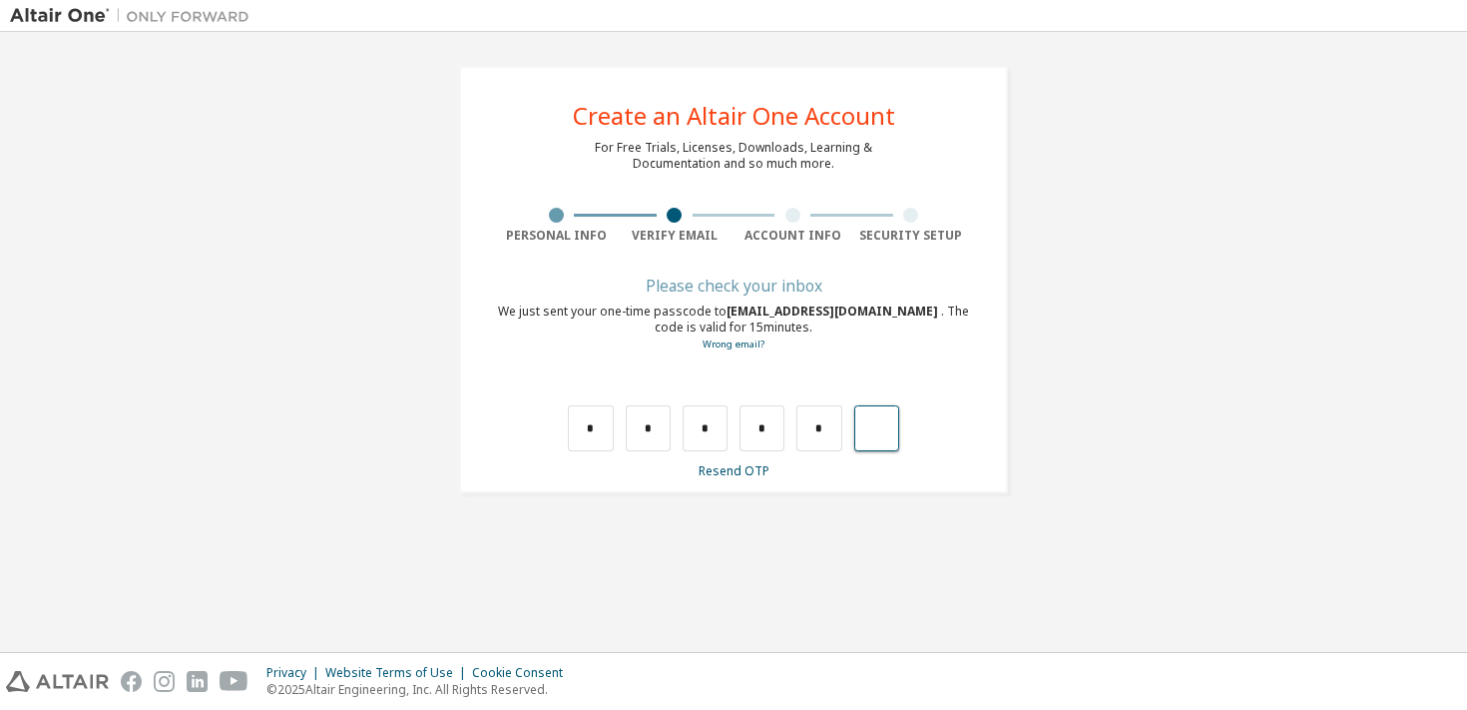
type input "*"
click at [584, 437] on input "text" at bounding box center [590, 428] width 45 height 46
type input "*"
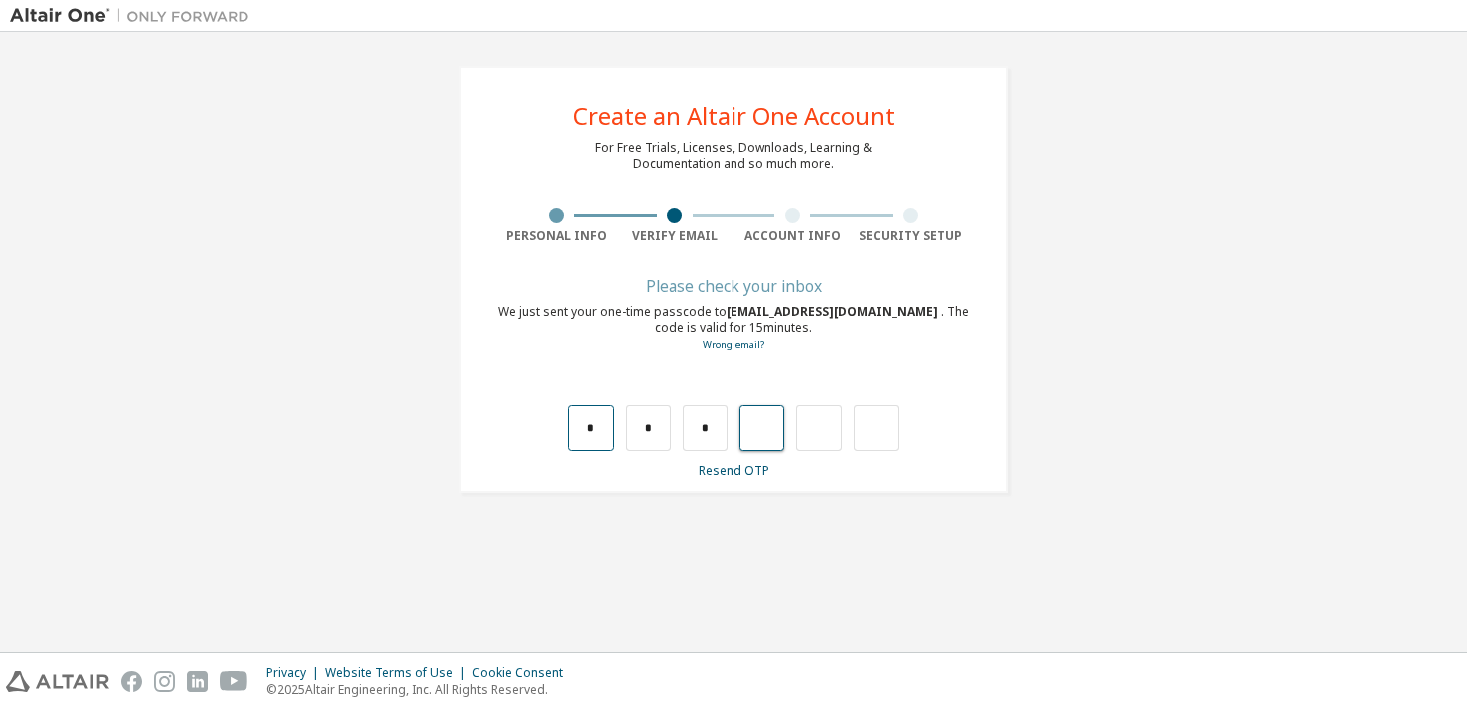
type input "*"
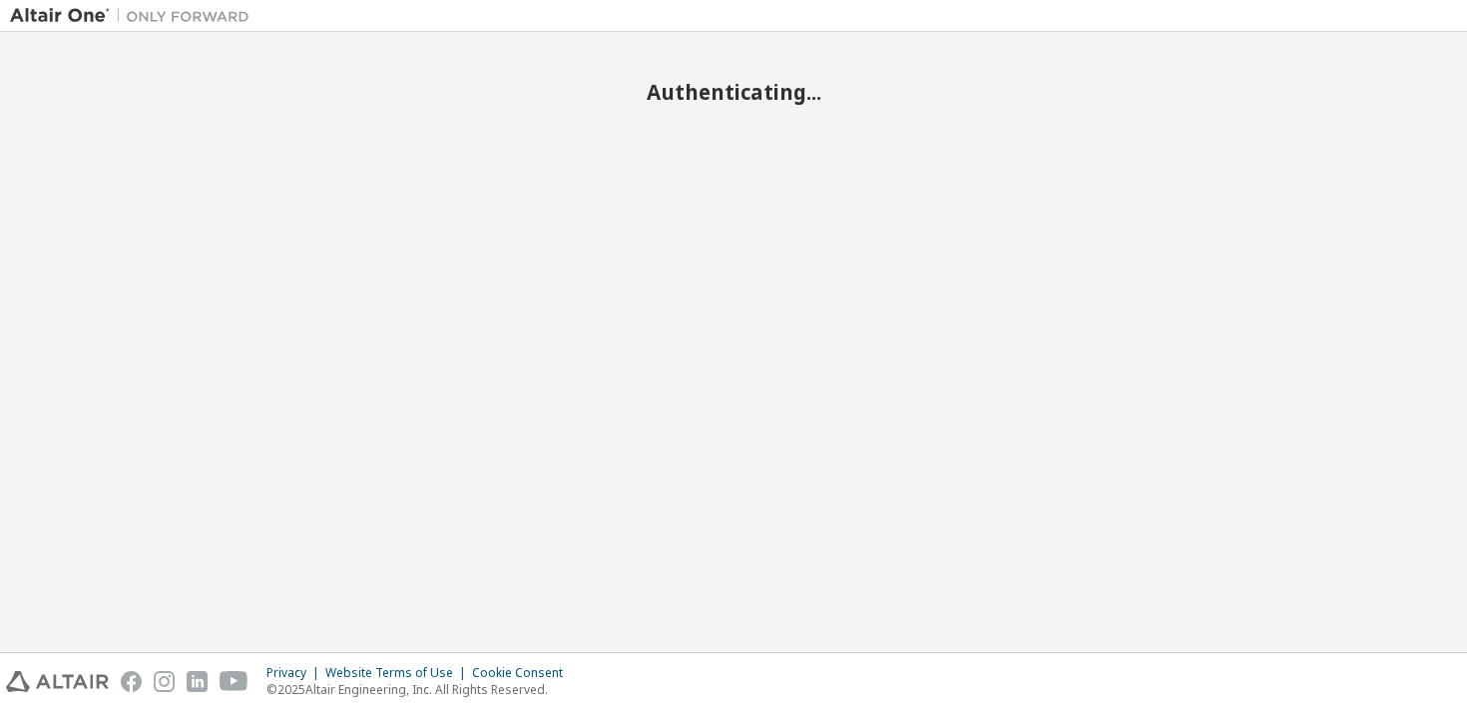
scroll to position [40796, 0]
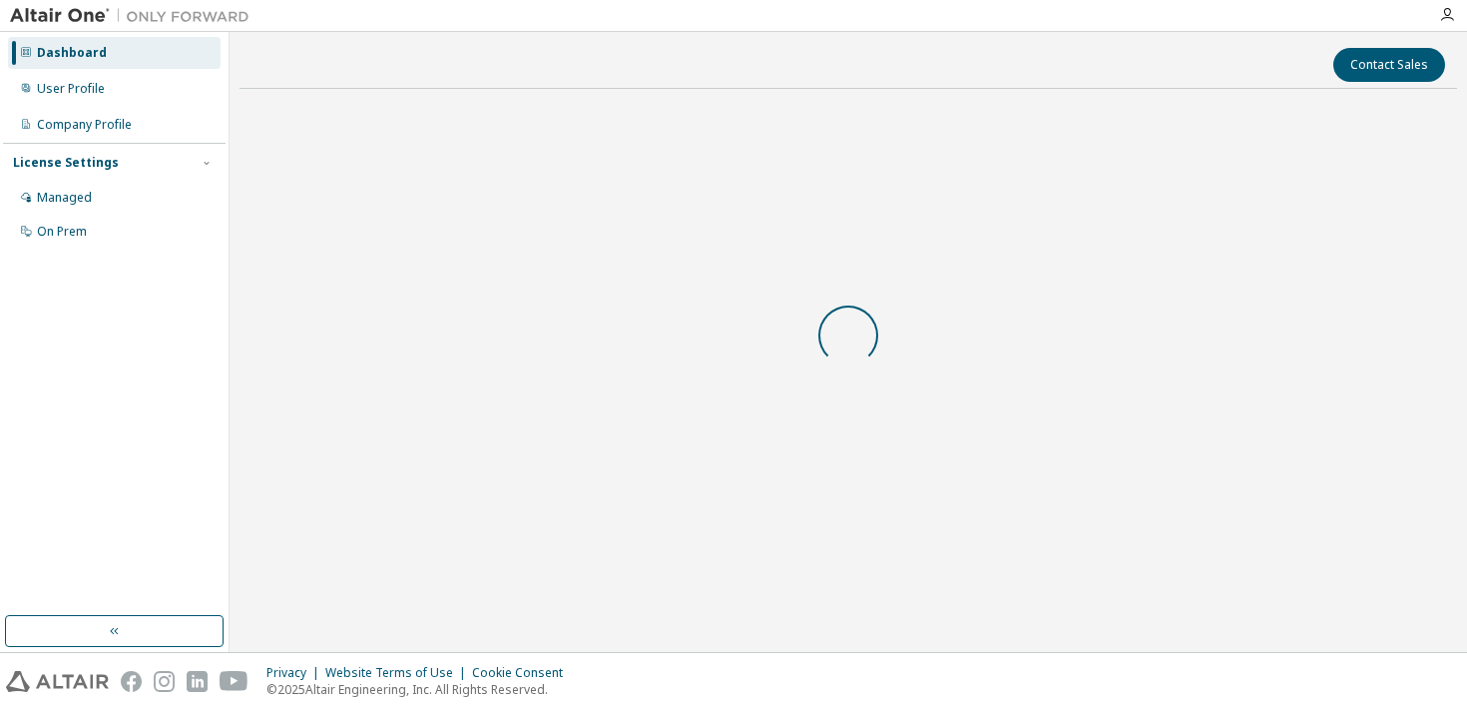
scroll to position [40796, 0]
